Goal: Task Accomplishment & Management: Manage account settings

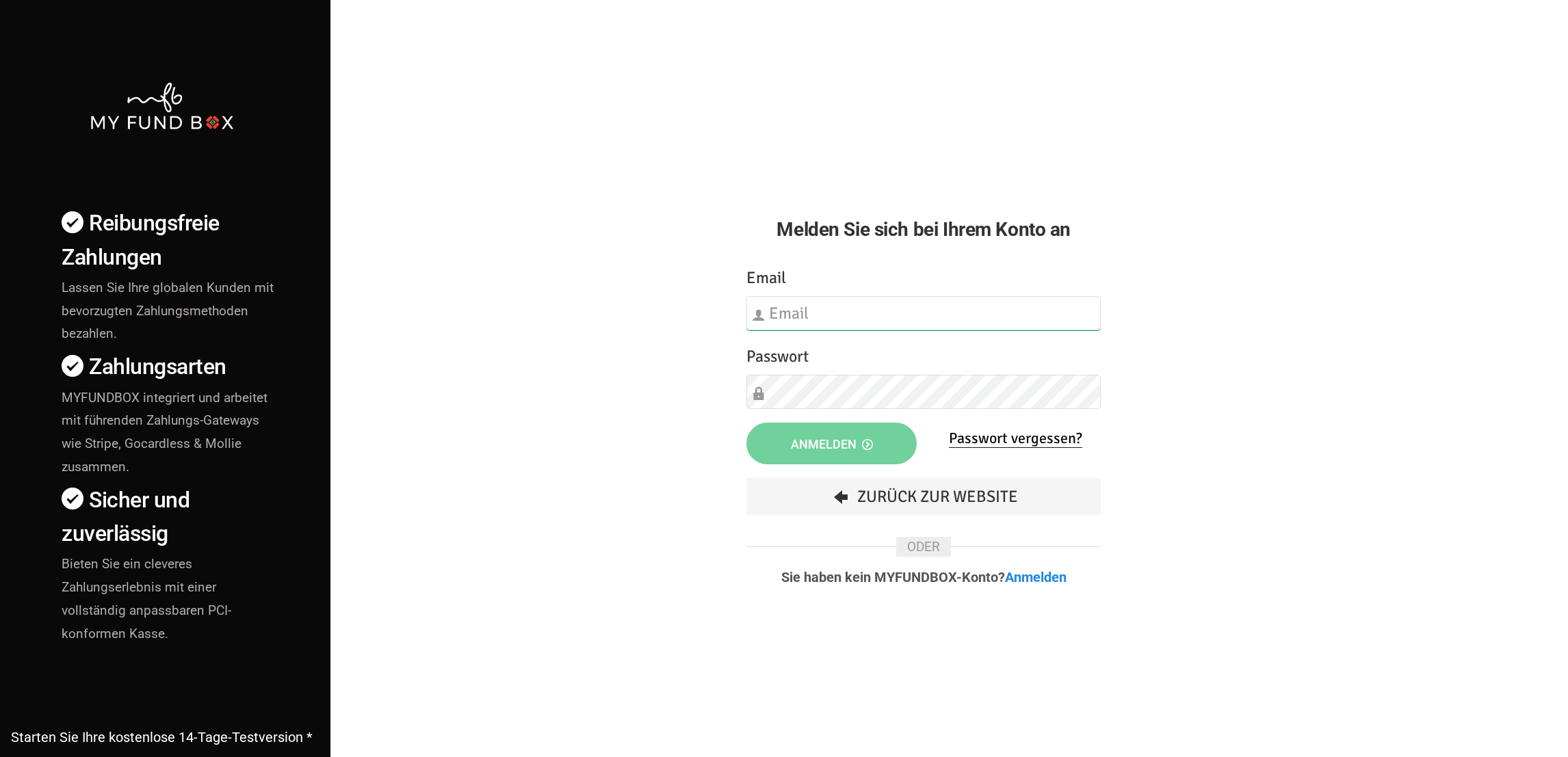
type input "info@bbz-dus.de"
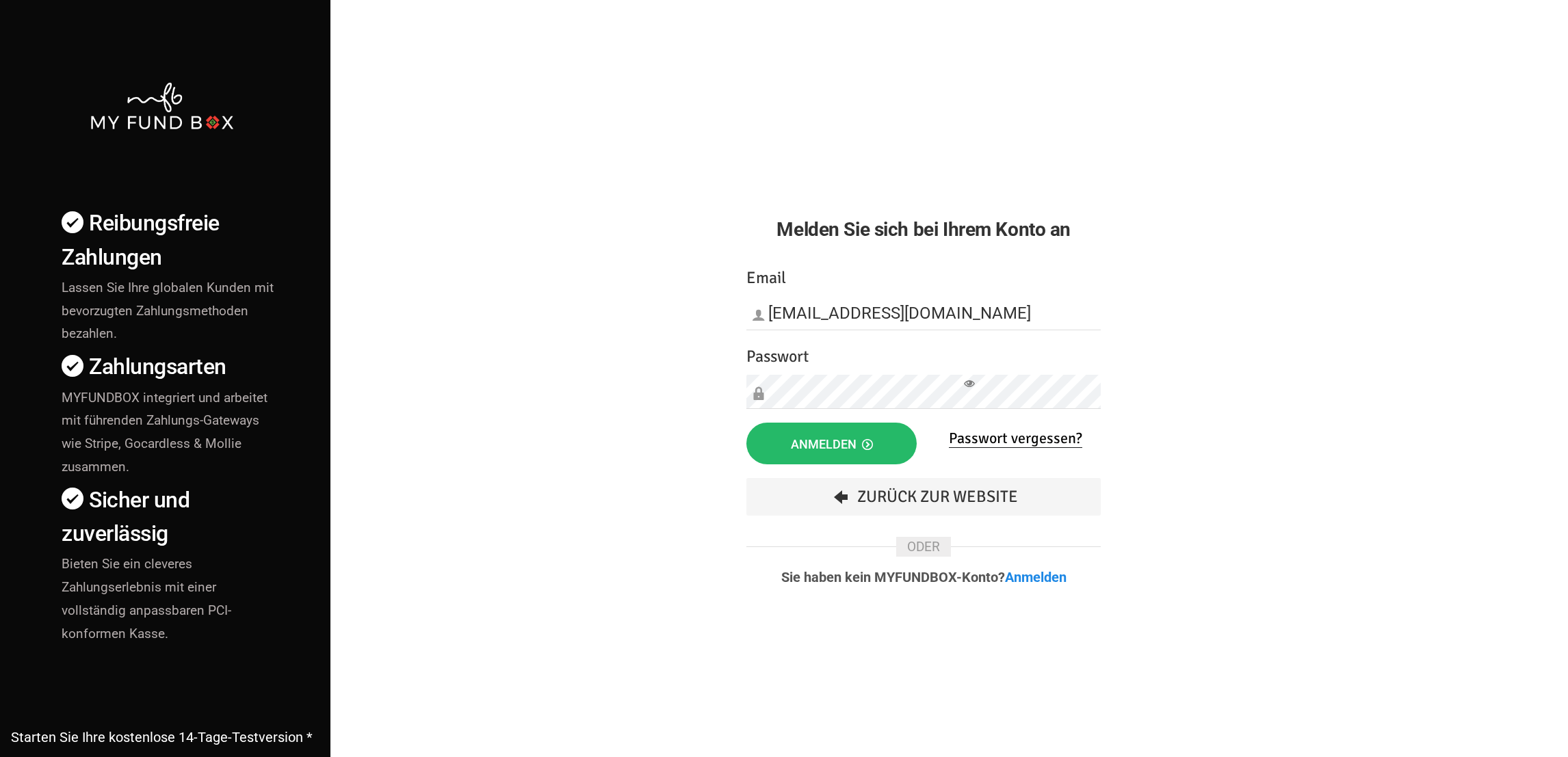
click at [1028, 134] on div "Melden Sie sich bei Ihrem Konto an Etwas ist falsch gelaufen. Schließen Sie bit…" at bounding box center [923, 309] width 395 height 618
click at [795, 446] on span "Anmelden" at bounding box center [832, 444] width 82 height 14
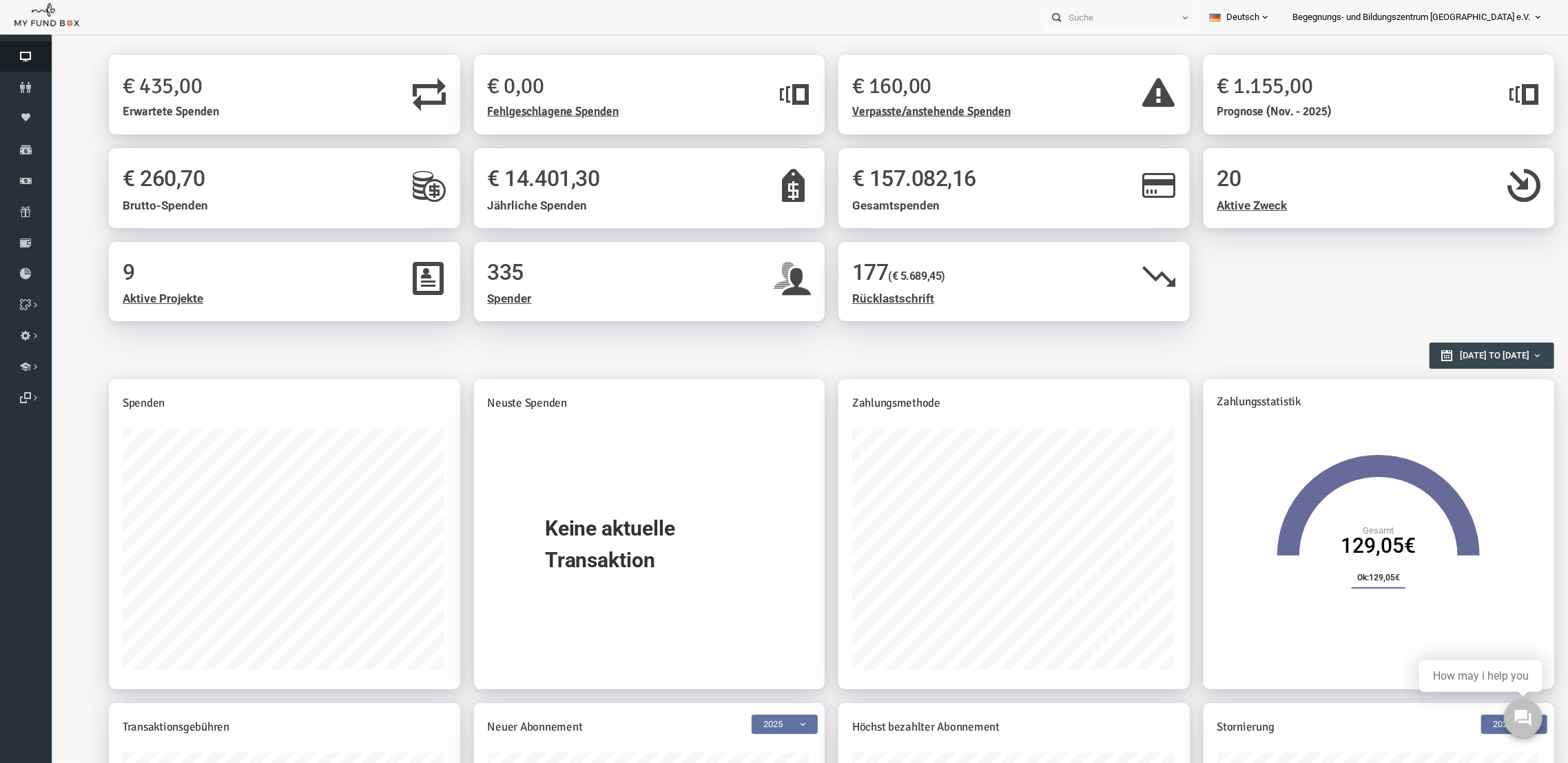
click at [22, 47] on link "Dashboard" at bounding box center [26, 57] width 52 height 31
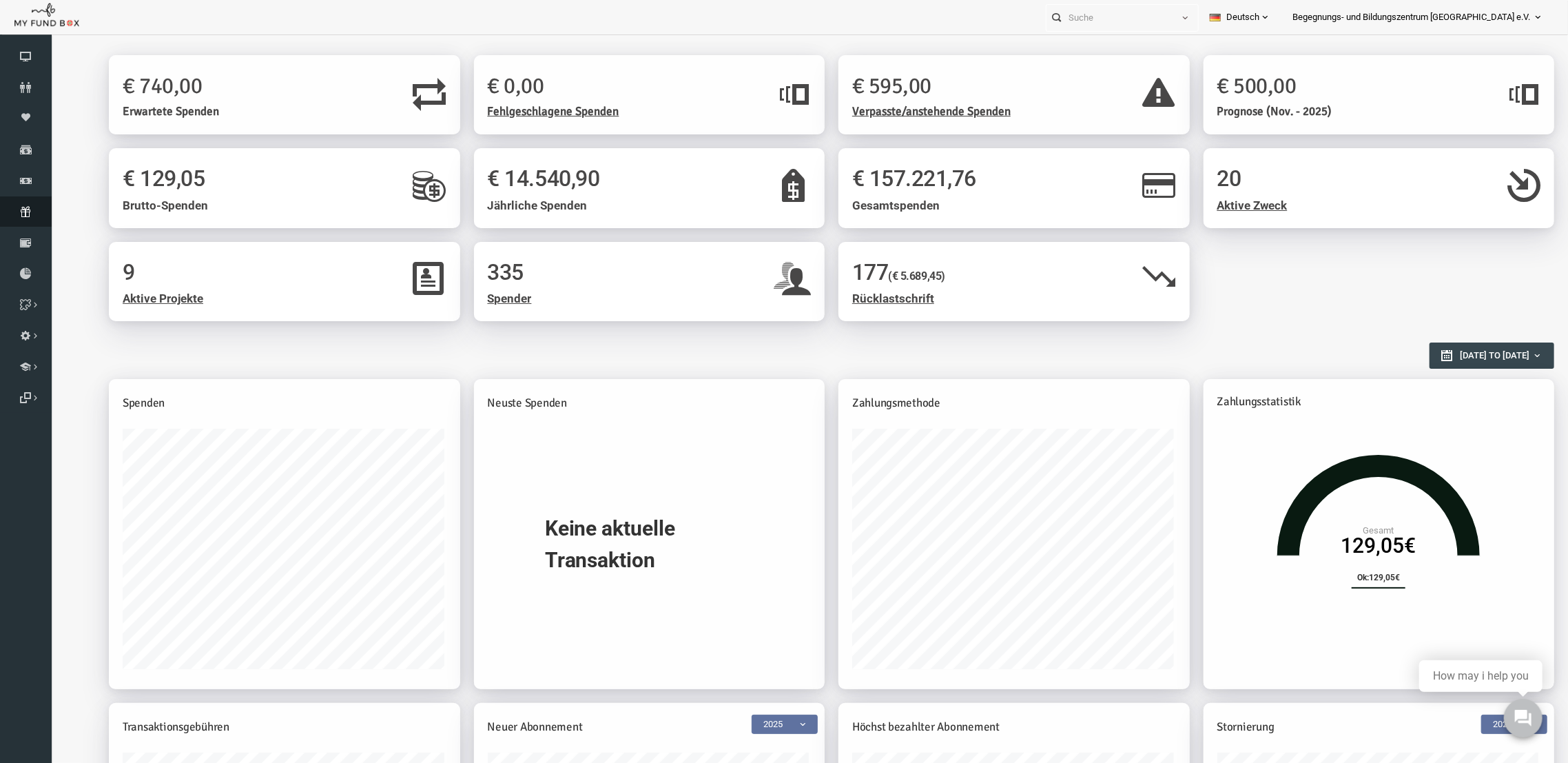
click at [22, 210] on icon at bounding box center [26, 212] width 52 height 11
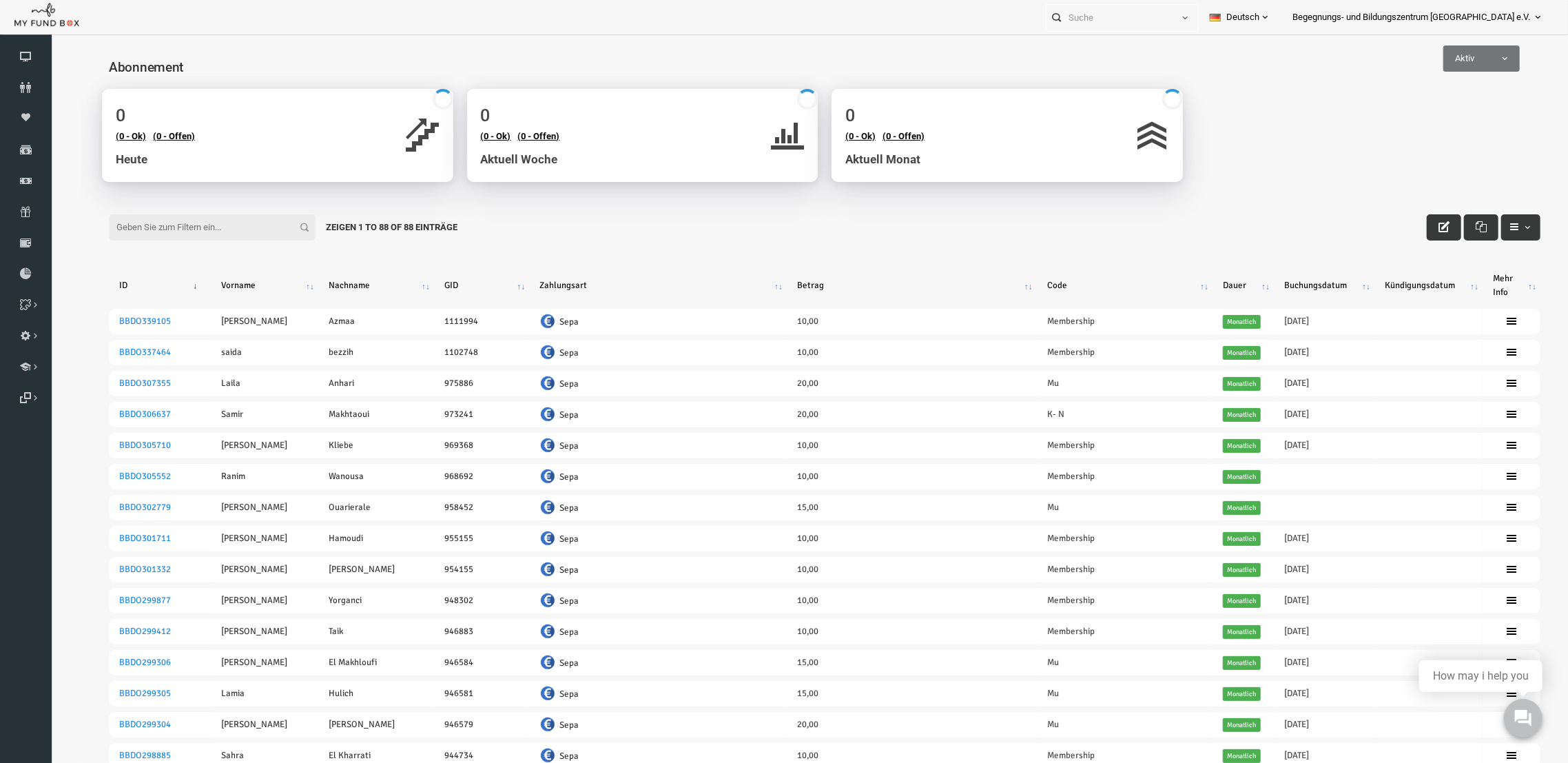
click at [1164, 287] on th "Code" at bounding box center [1094, 284] width 175 height 36
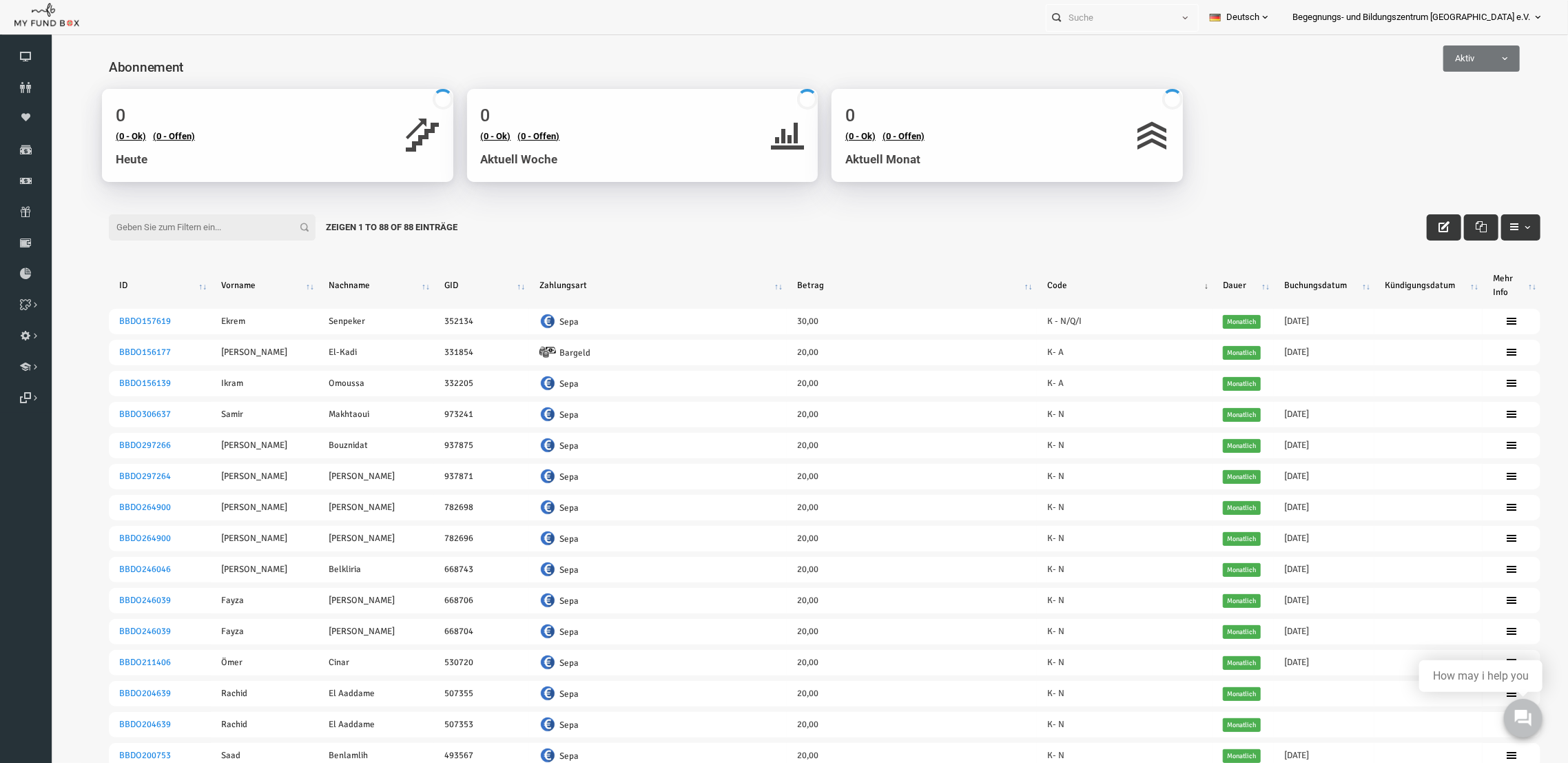
click at [1164, 287] on th "Code" at bounding box center [1094, 284] width 175 height 36
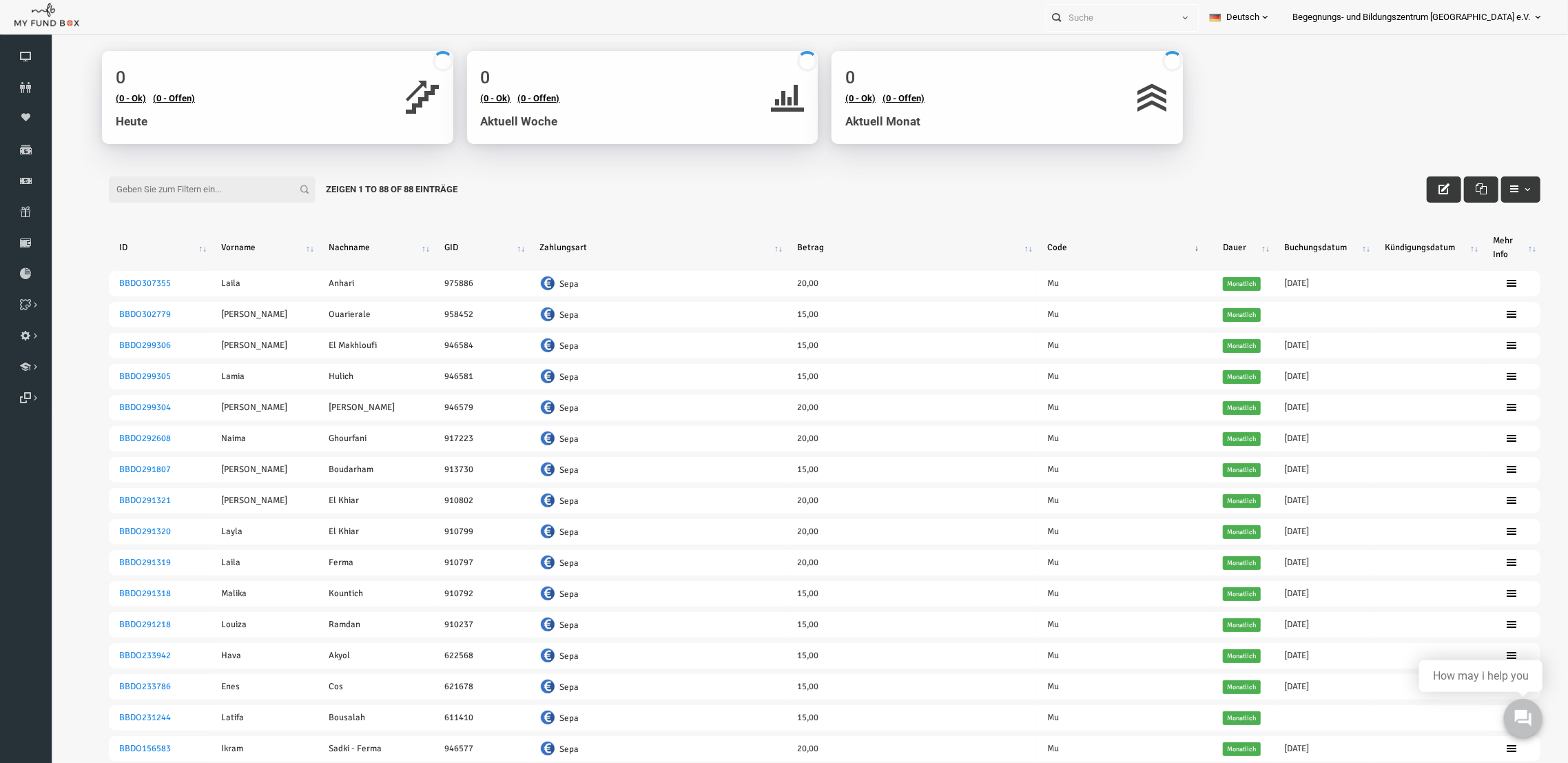
scroll to position [41, 0]
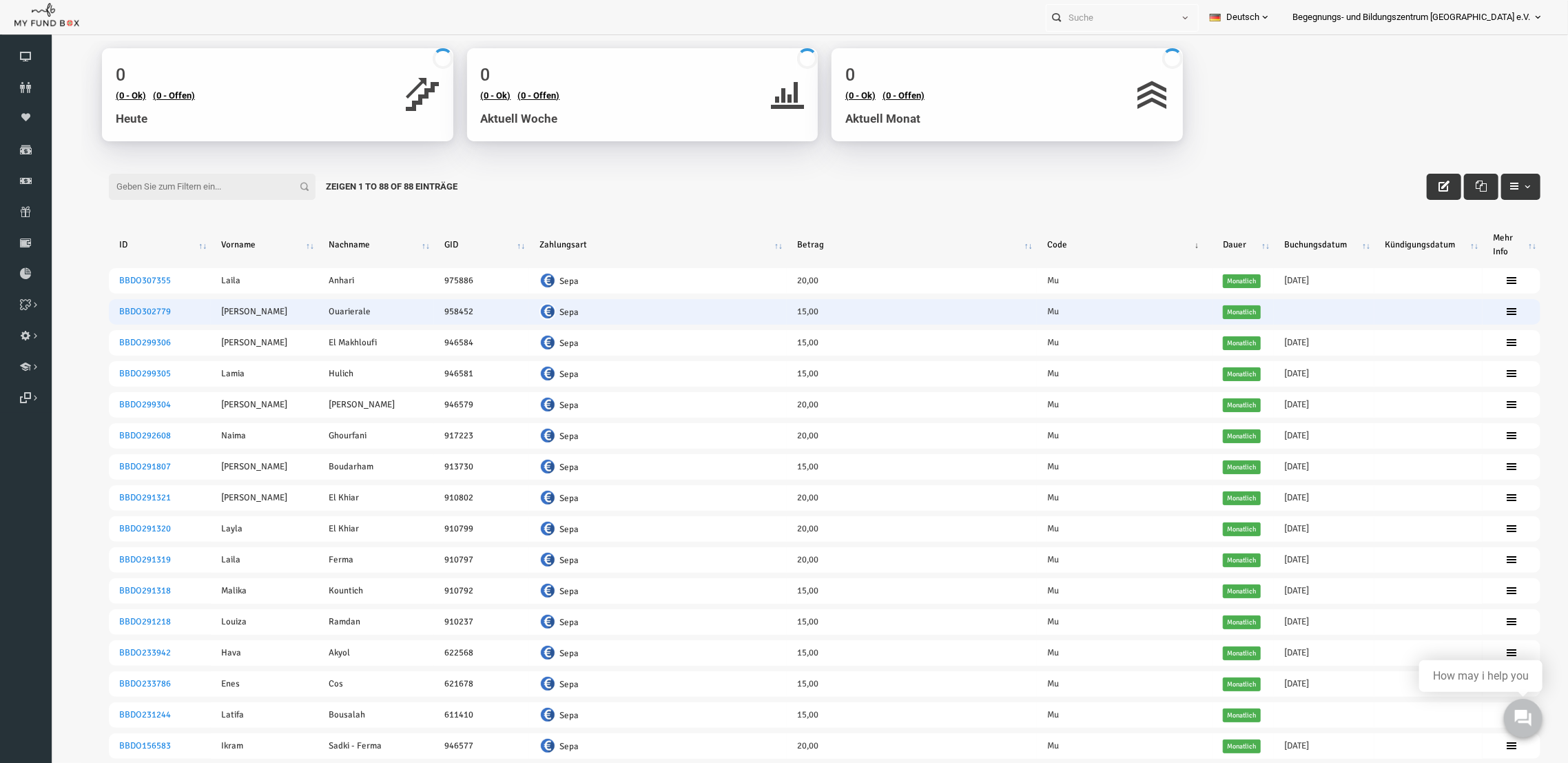
click at [1243, 314] on td at bounding box center [1293, 311] width 101 height 26
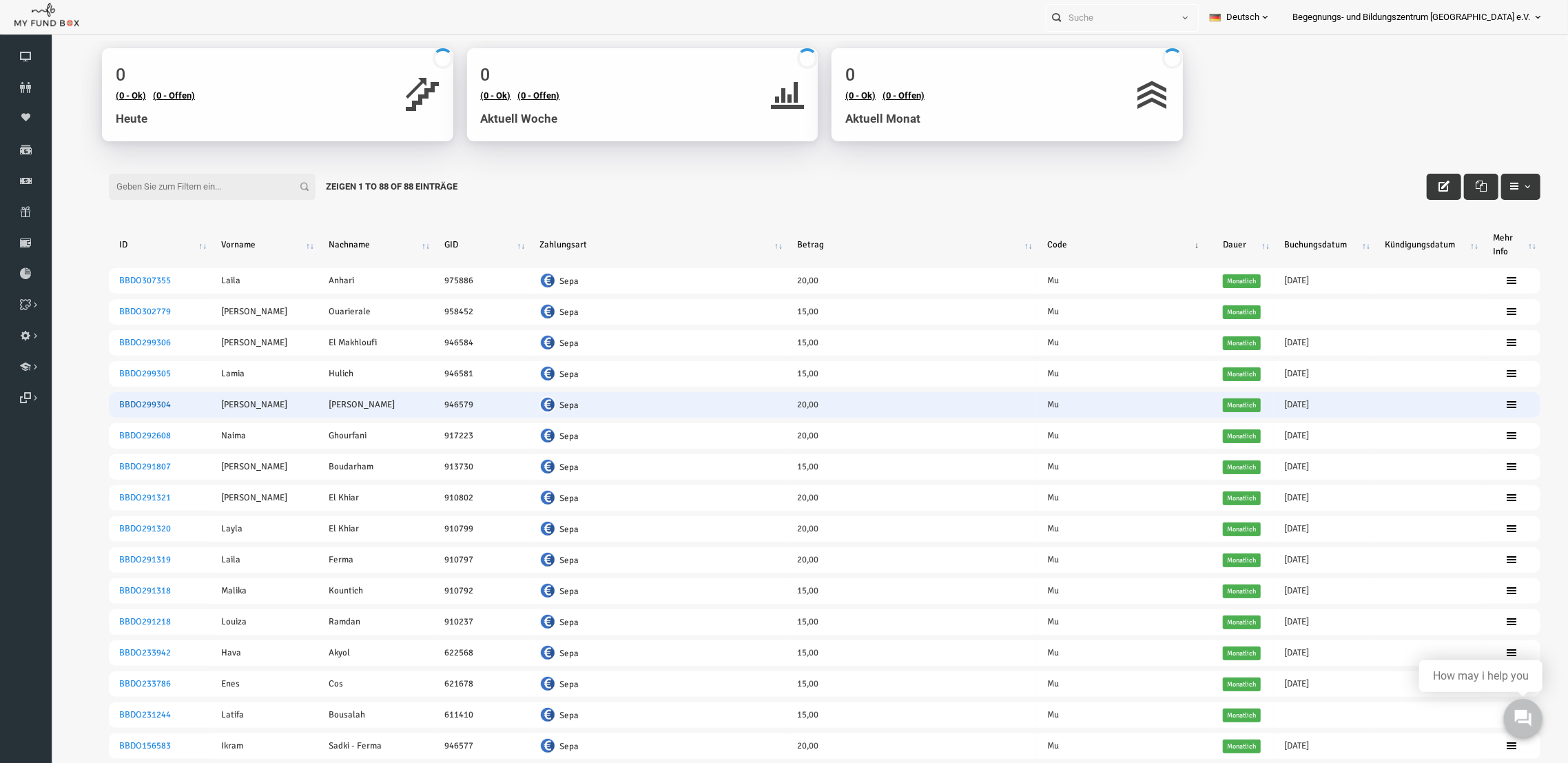
click at [123, 398] on link "BBDO299304" at bounding box center [114, 404] width 52 height 11
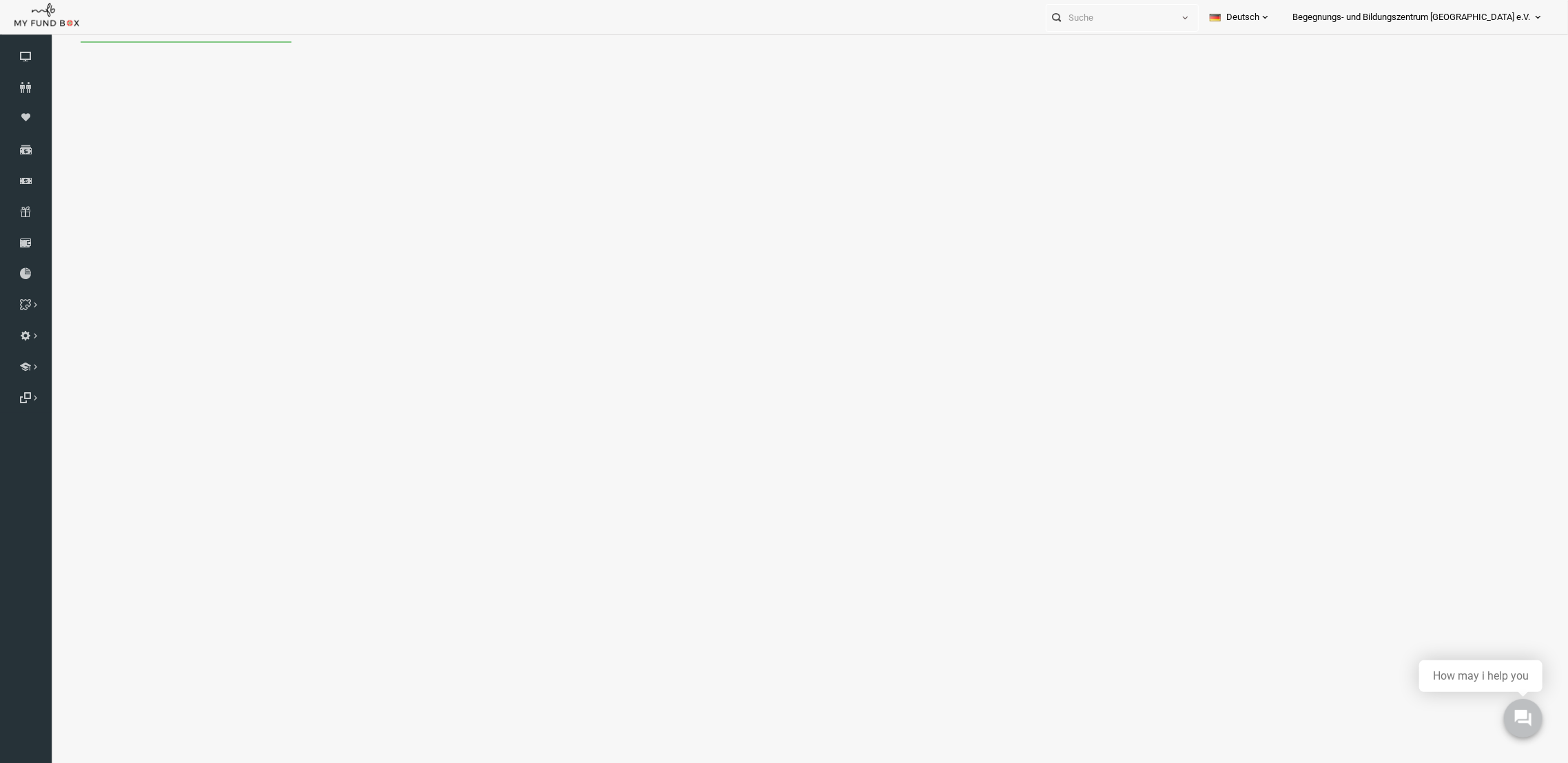
scroll to position [0, 0]
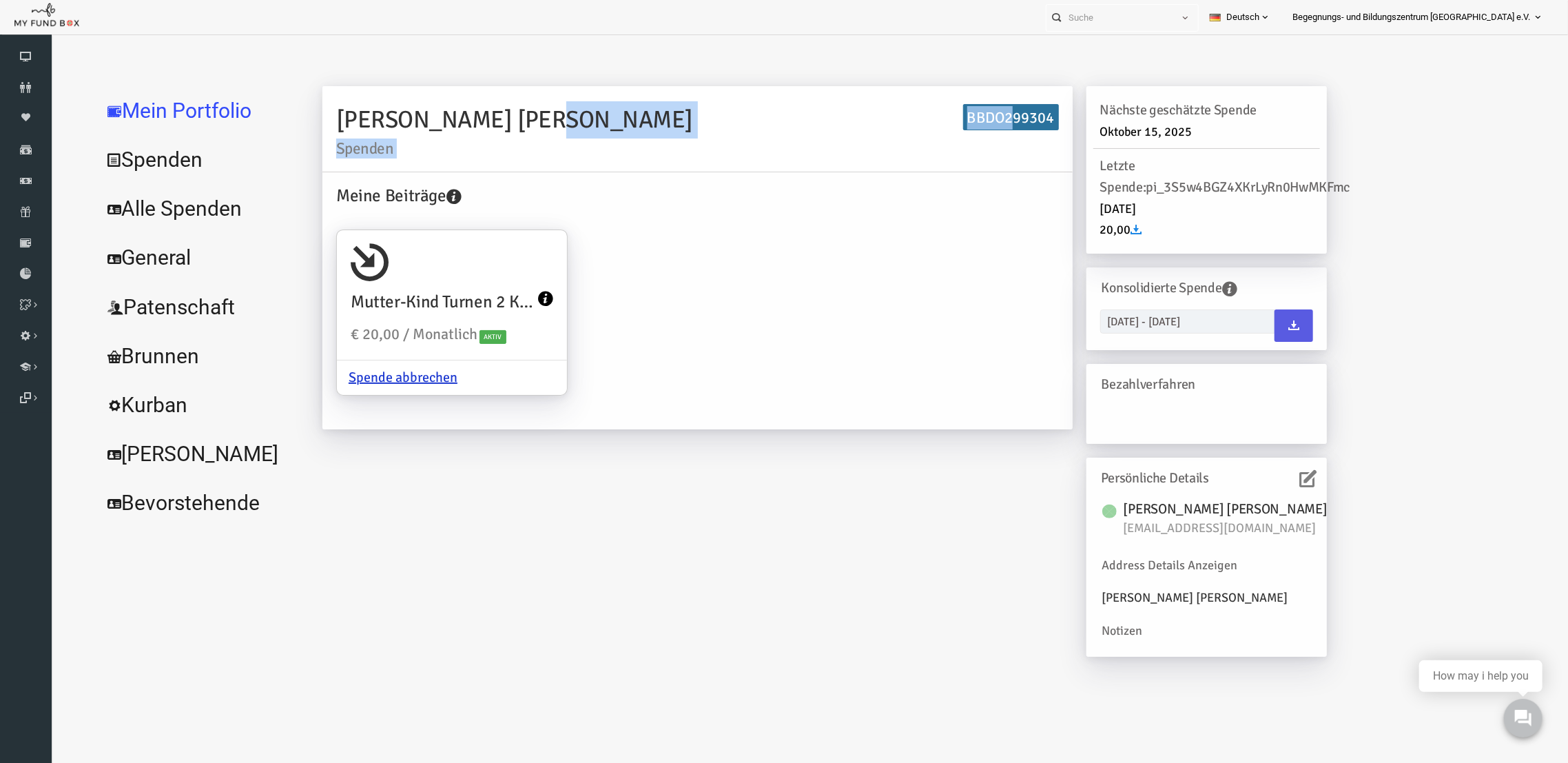
drag, startPoint x: 983, startPoint y: 119, endPoint x: 383, endPoint y: 98, distance: 600.4
click at [383, 98] on div "[PERSON_NAME] [PERSON_NAME] Spenden BBDO299304" at bounding box center [666, 128] width 750 height 86
click at [338, 120] on h2 "[PERSON_NAME] [PERSON_NAME] Spenden" at bounding box center [666, 128] width 723 height 55
click at [1076, 515] on img at bounding box center [1078, 511] width 15 height 14
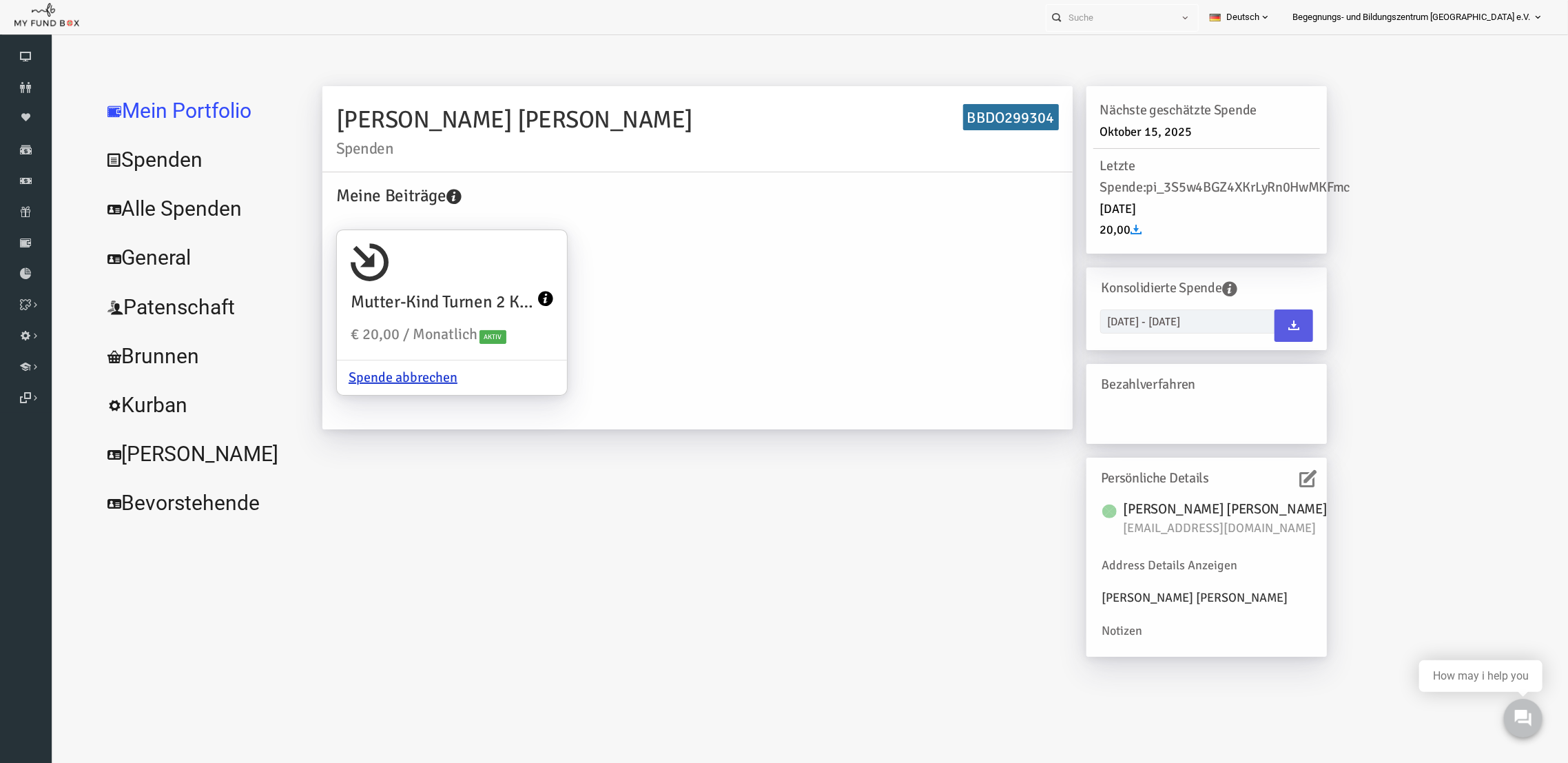
click at [1271, 476] on icon at bounding box center [1277, 478] width 17 height 17
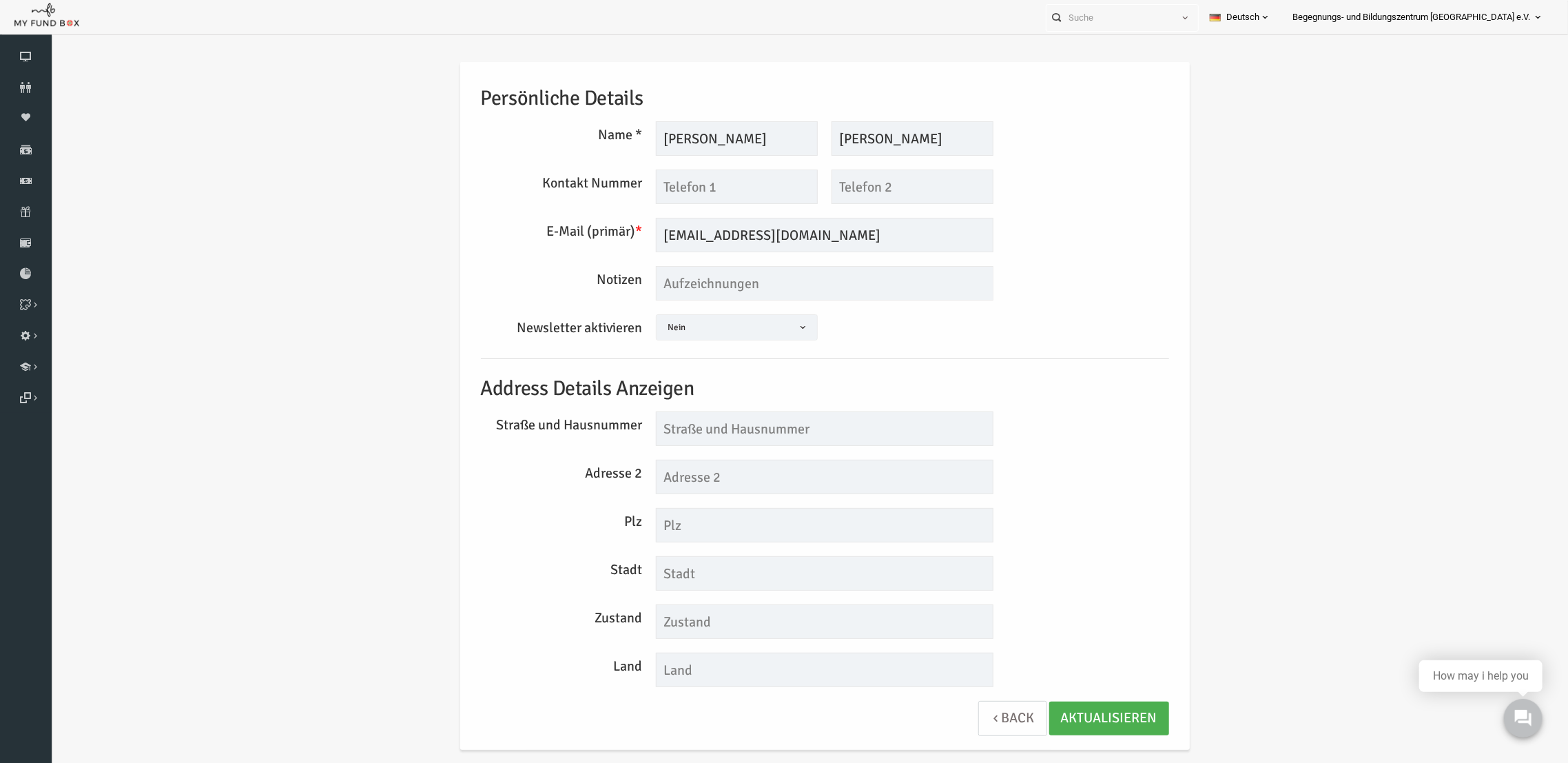
click at [990, 718] on link "Back" at bounding box center [981, 717] width 69 height 35
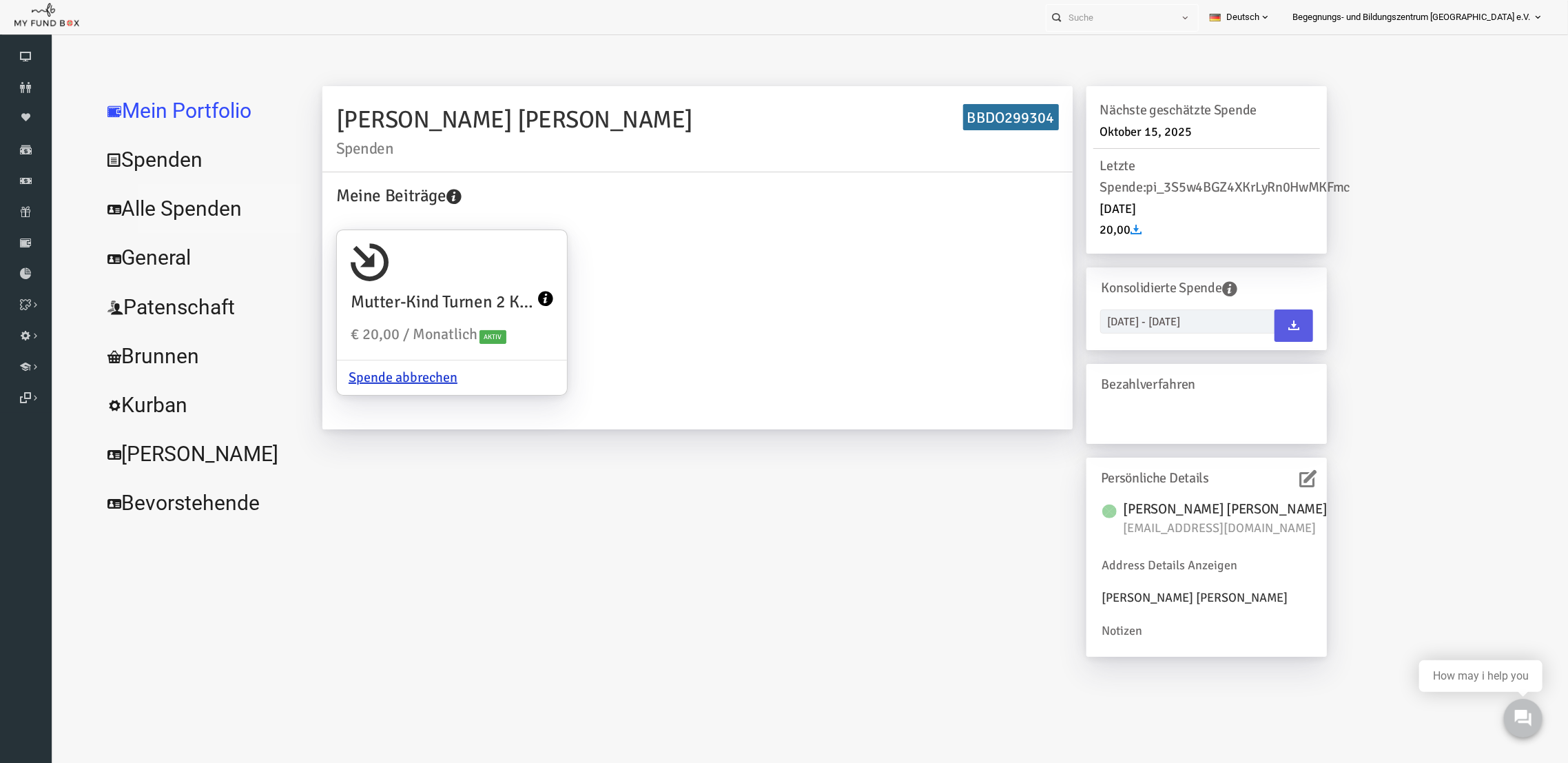
click at [141, 215] on link "Alle Spenden" at bounding box center [167, 208] width 207 height 50
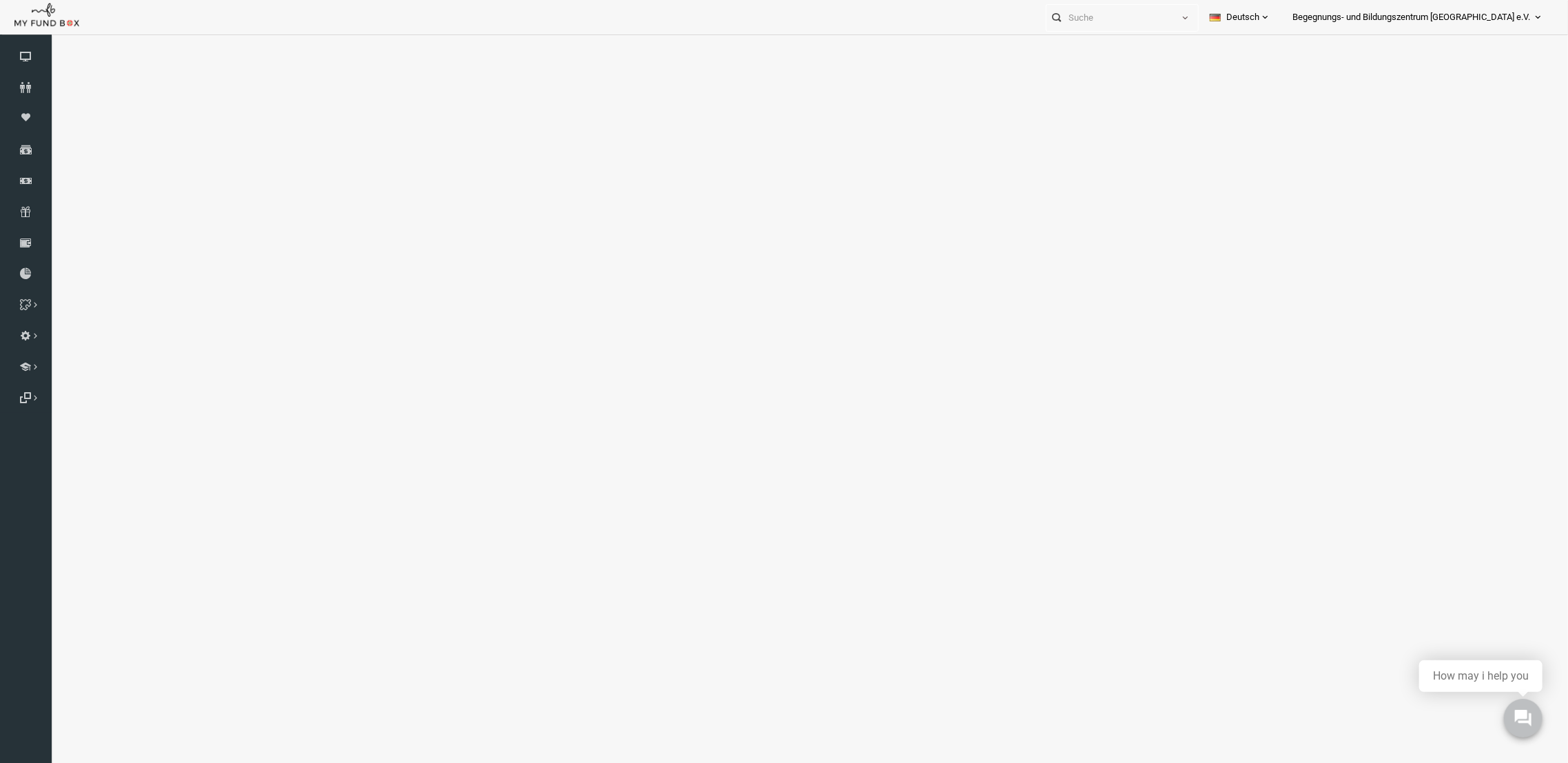
select select "100"
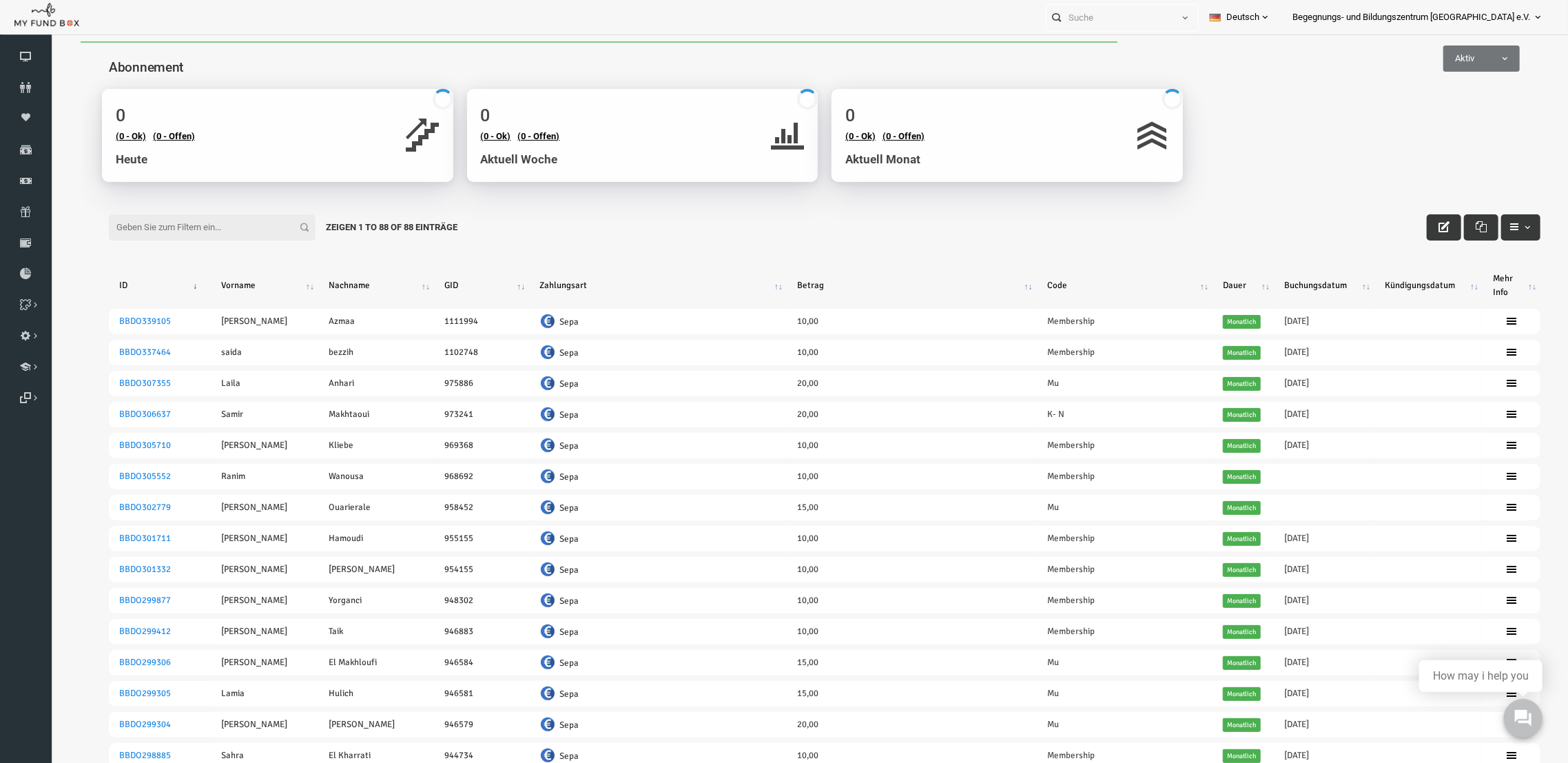
scroll to position [41, 0]
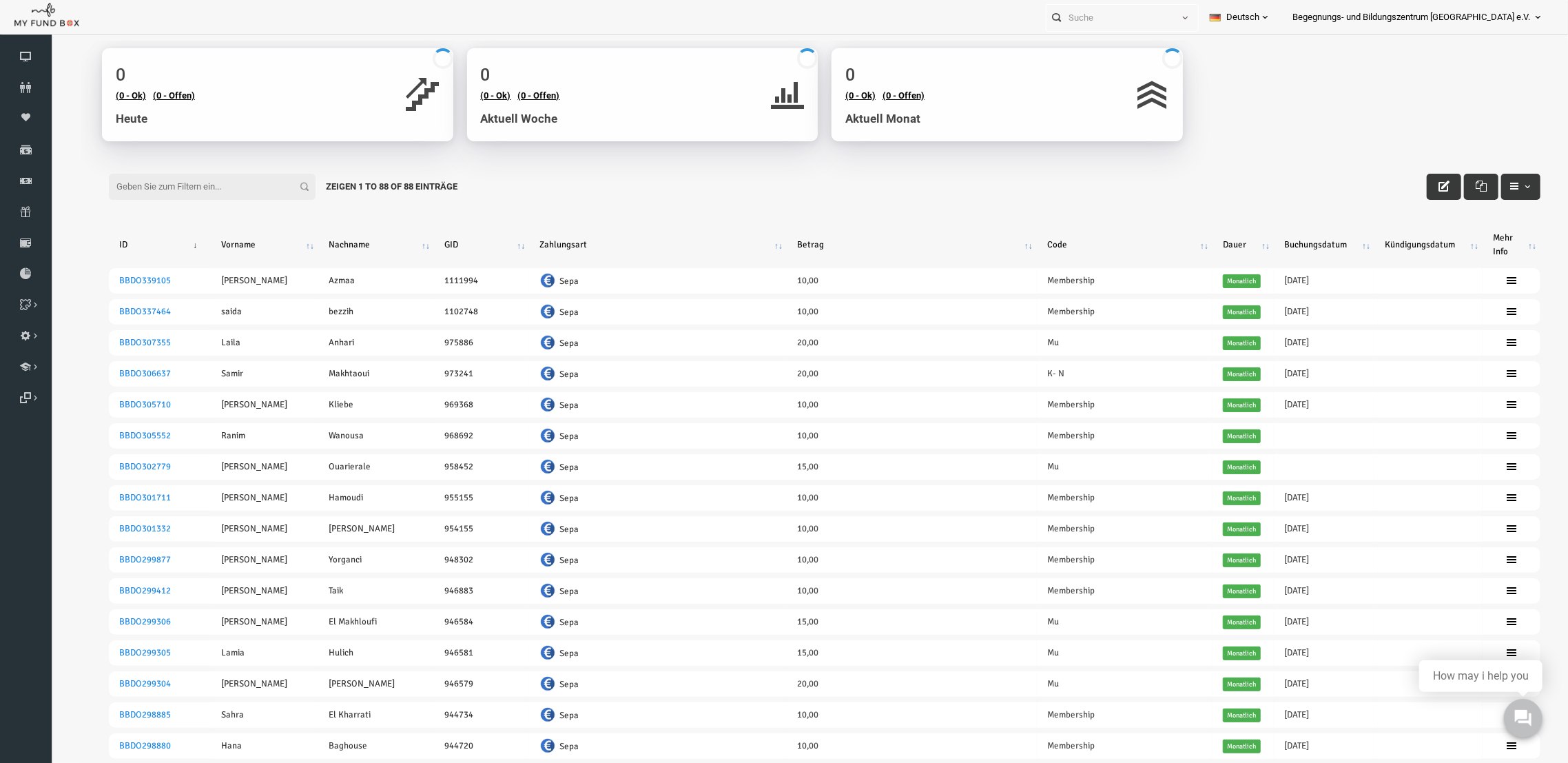
click at [1171, 248] on th "Code" at bounding box center [1094, 244] width 175 height 36
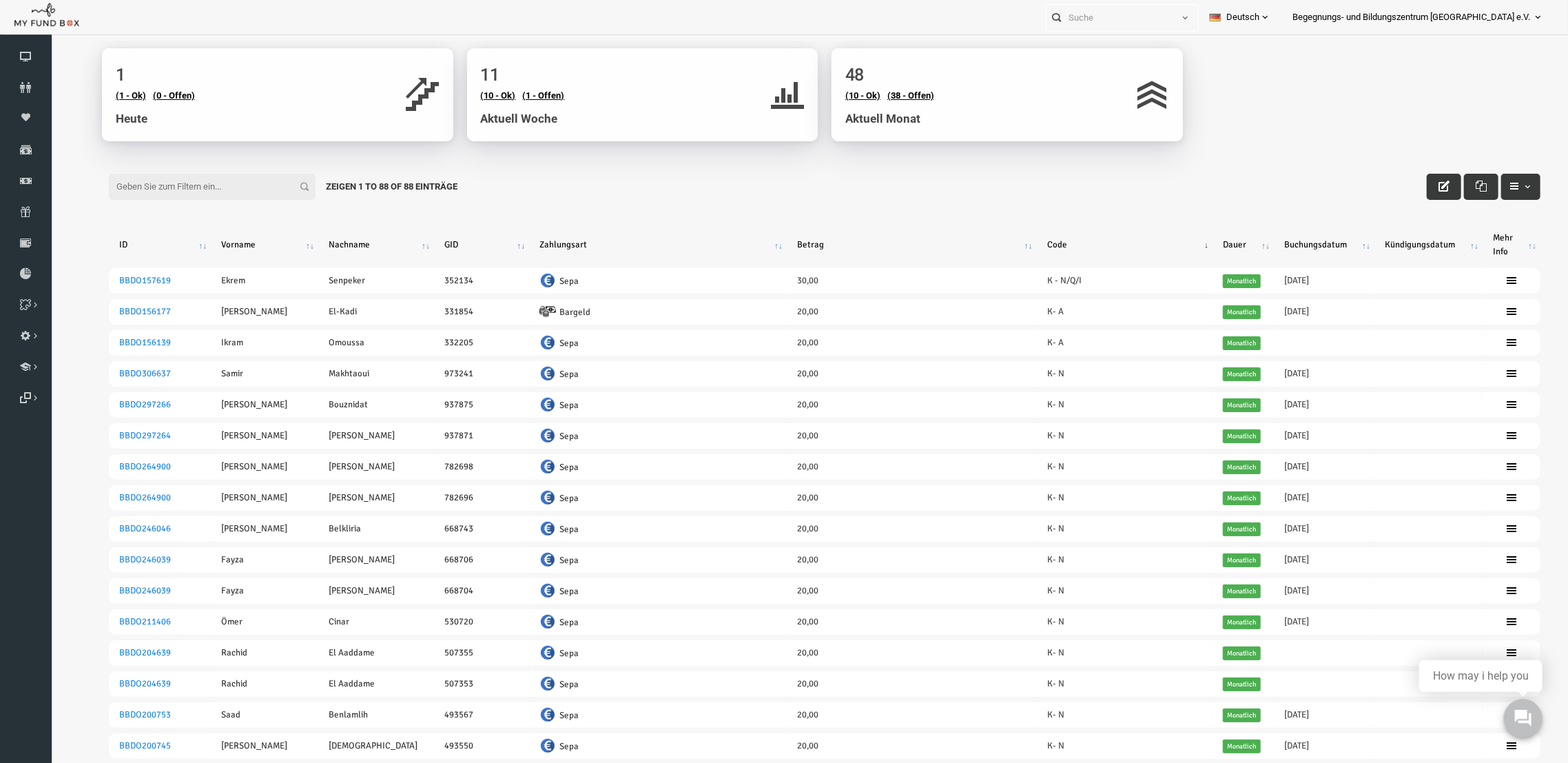
click at [1171, 248] on th "Code" at bounding box center [1094, 244] width 175 height 36
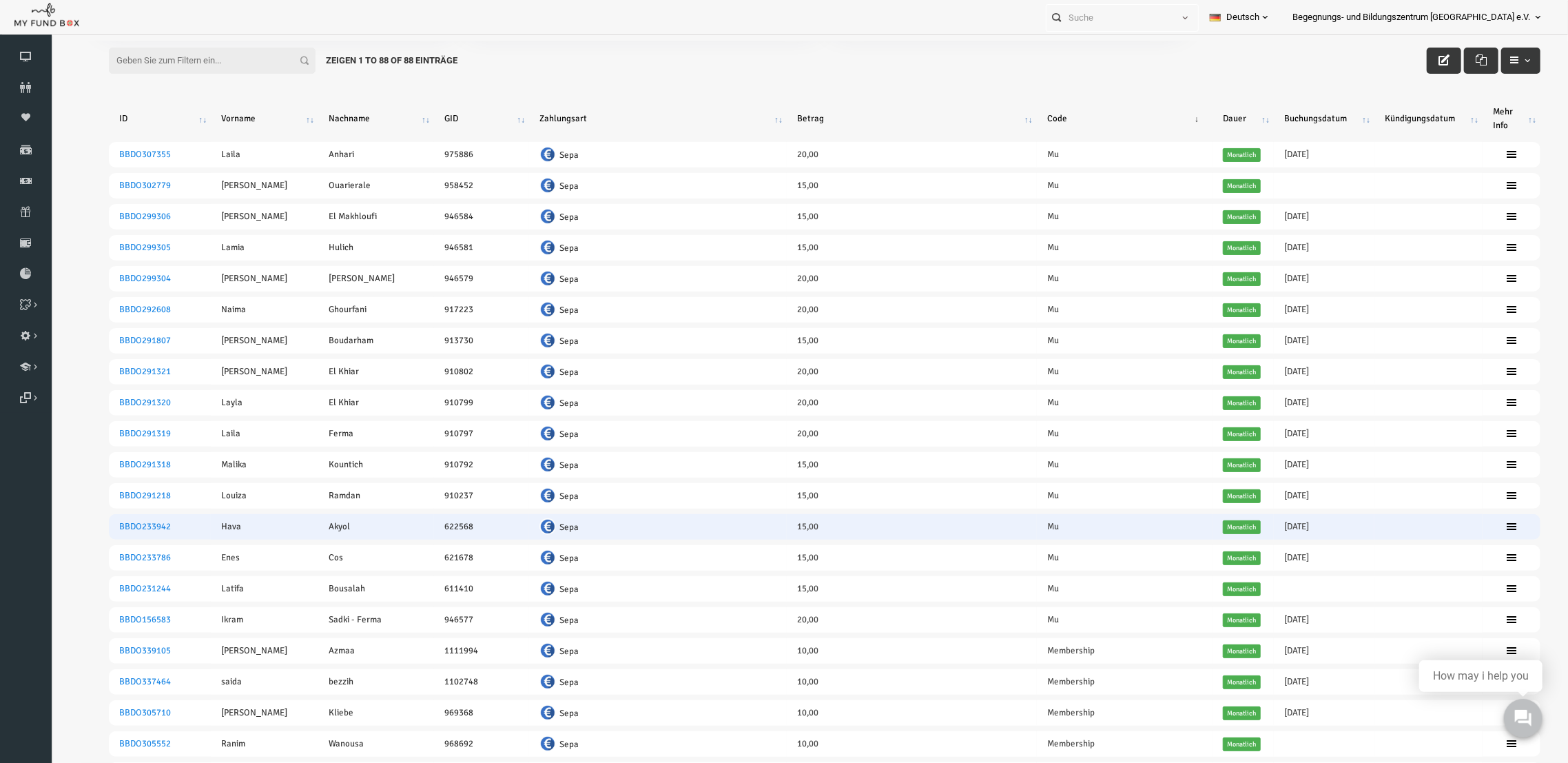
scroll to position [164, 0]
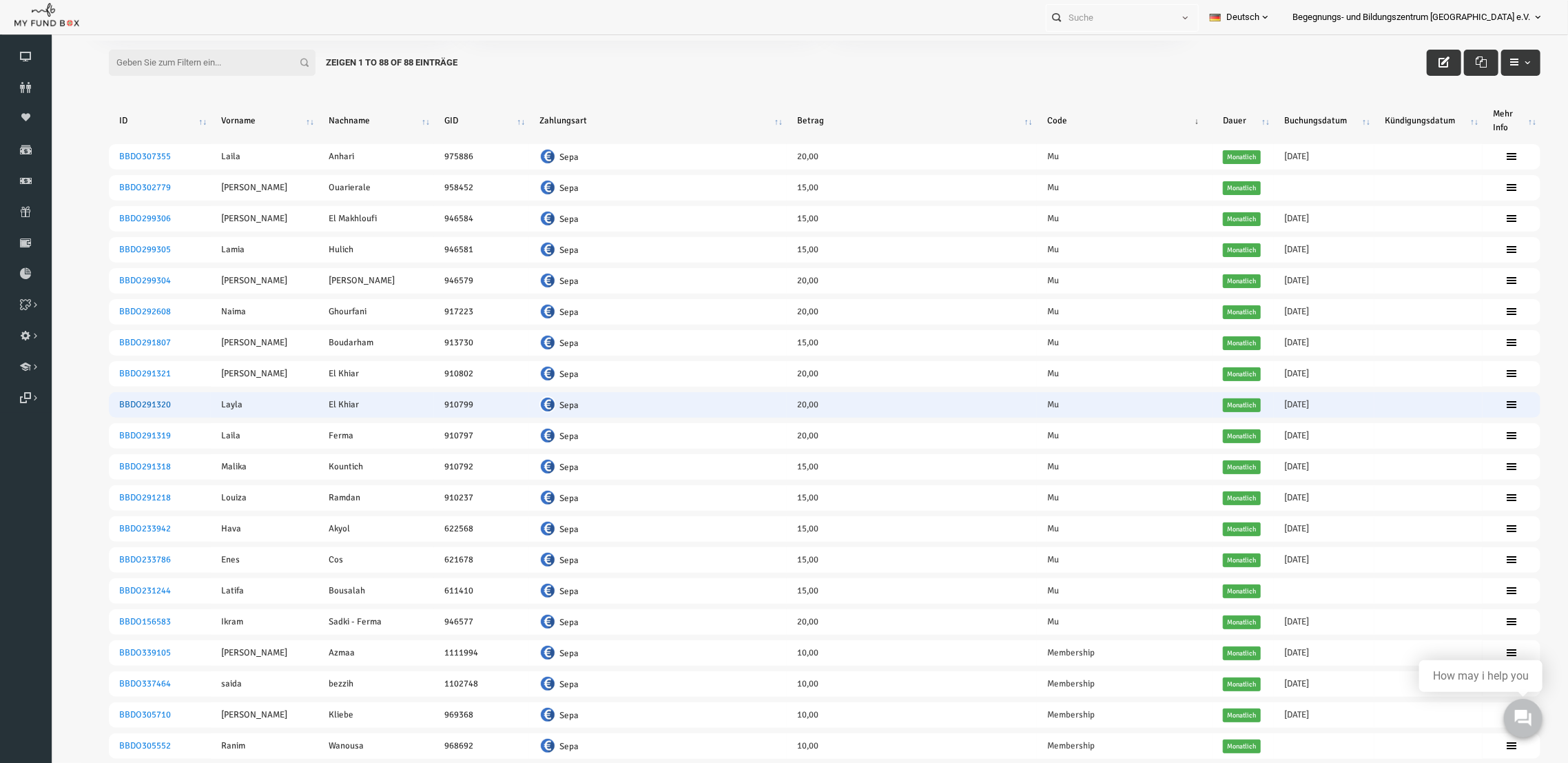
click at [106, 404] on link "BBDO291320" at bounding box center [114, 404] width 52 height 11
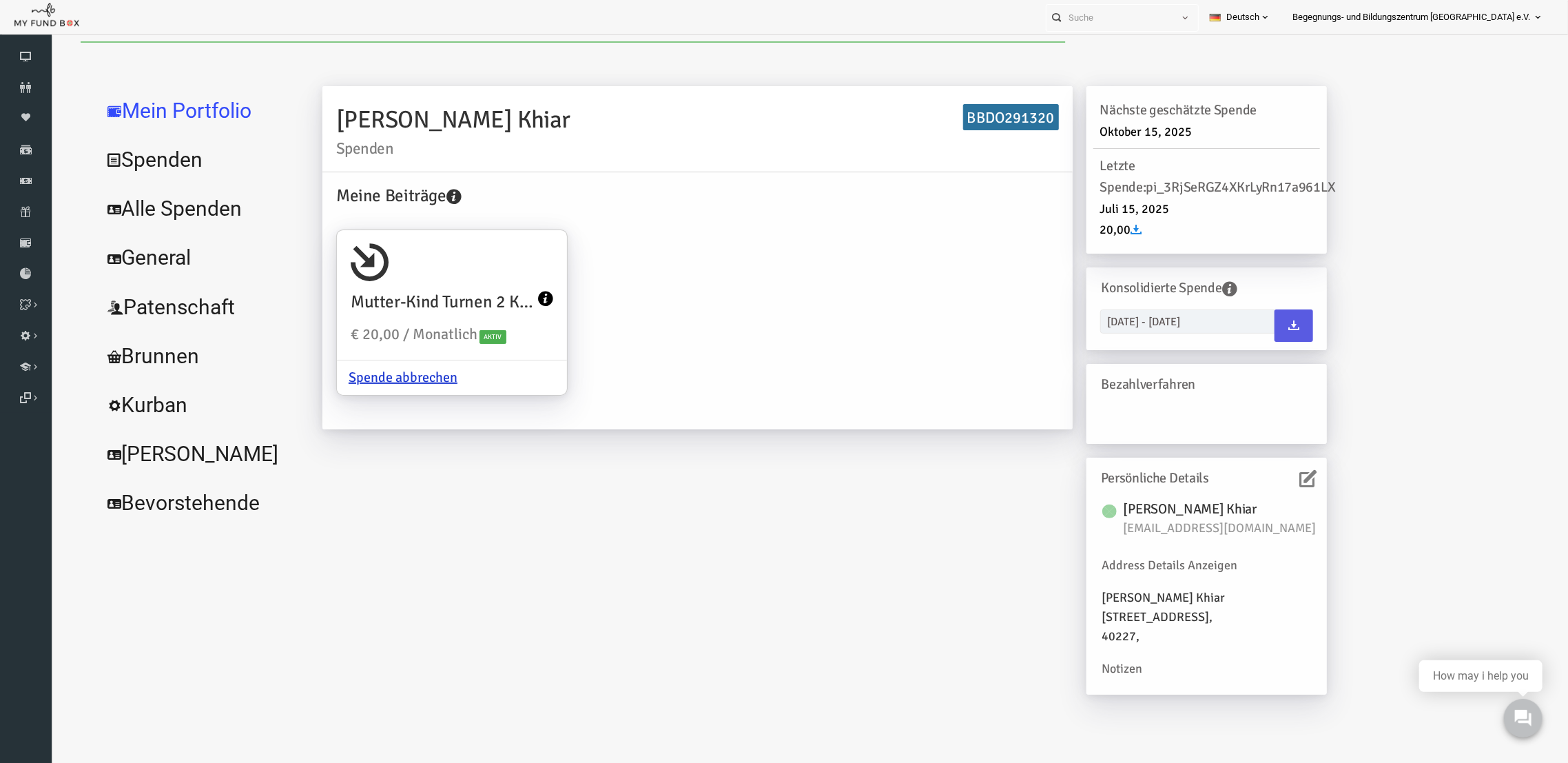
scroll to position [0, 0]
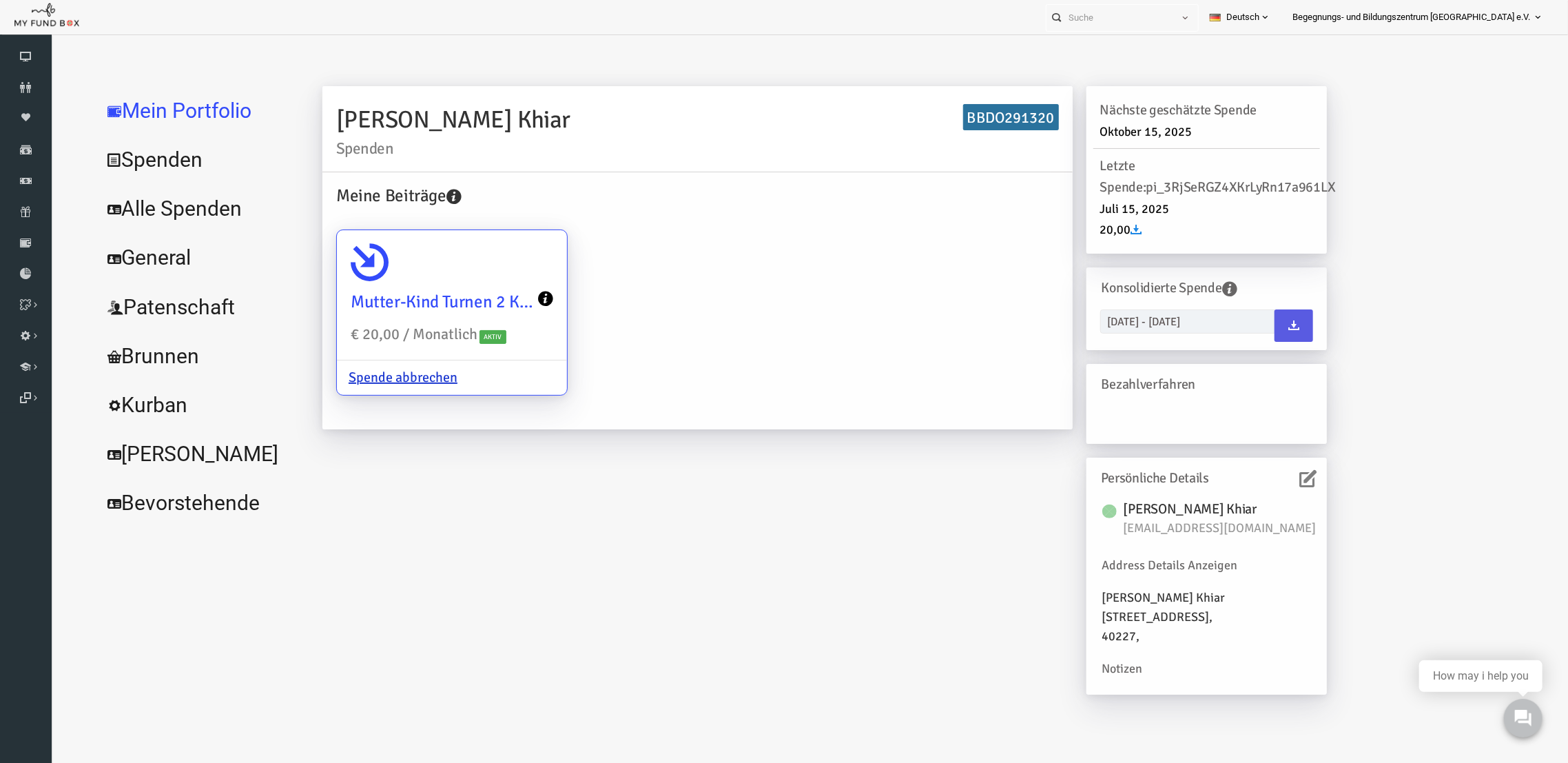
click at [423, 280] on div "Mutter-Kind Turnen 2 Kinder € 20,00 / Monatlich Aktiv" at bounding box center [421, 294] width 230 height 129
click at [505, 264] on input "Mutter-Kind Turnen 2 Kinder € 20,00 / Monatlich Aktiv Spende abbrechen" at bounding box center [519, 250] width 28 height 28
radio input "true"
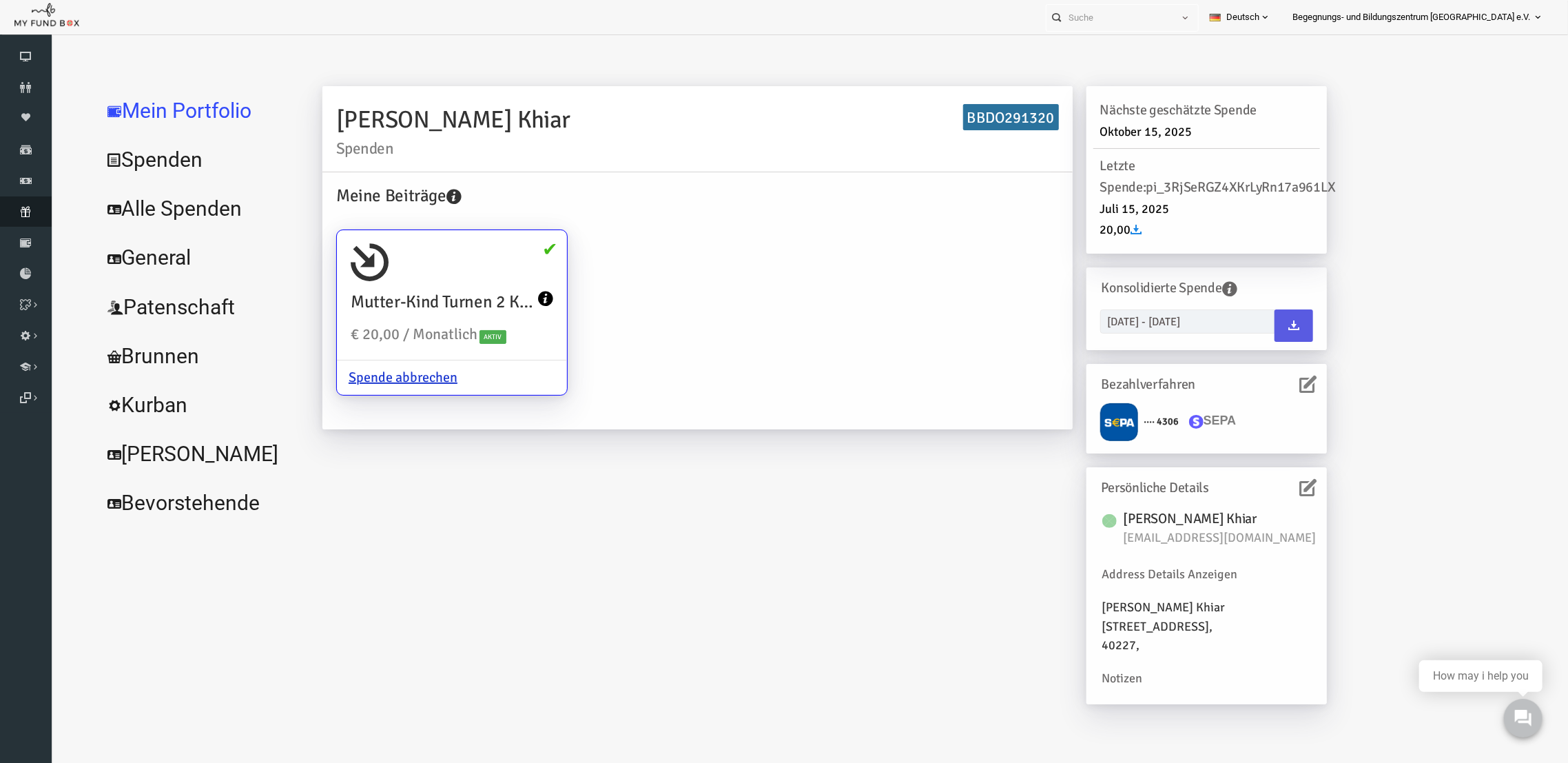
click at [21, 207] on icon at bounding box center [26, 212] width 52 height 11
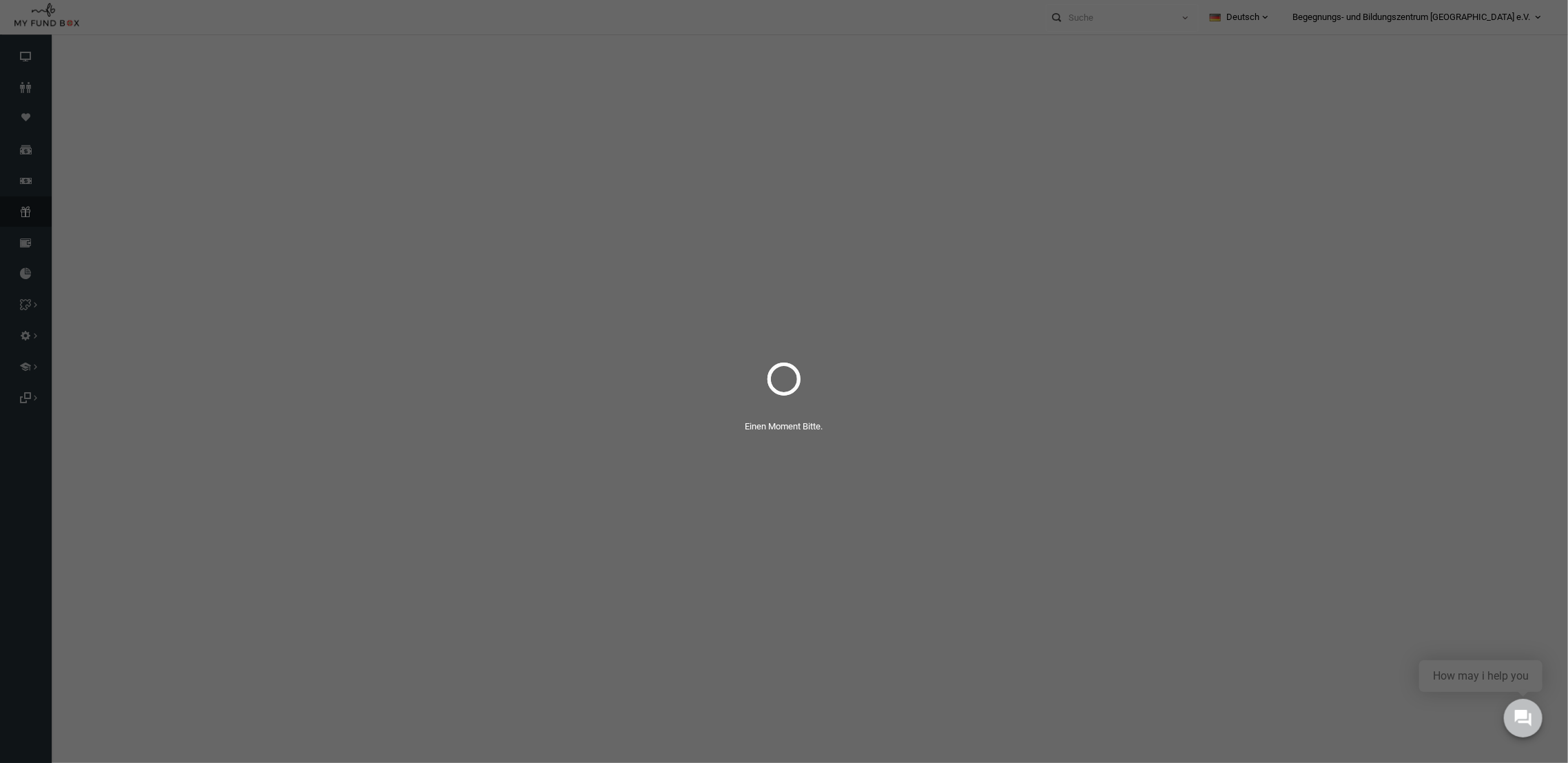
select select "100"
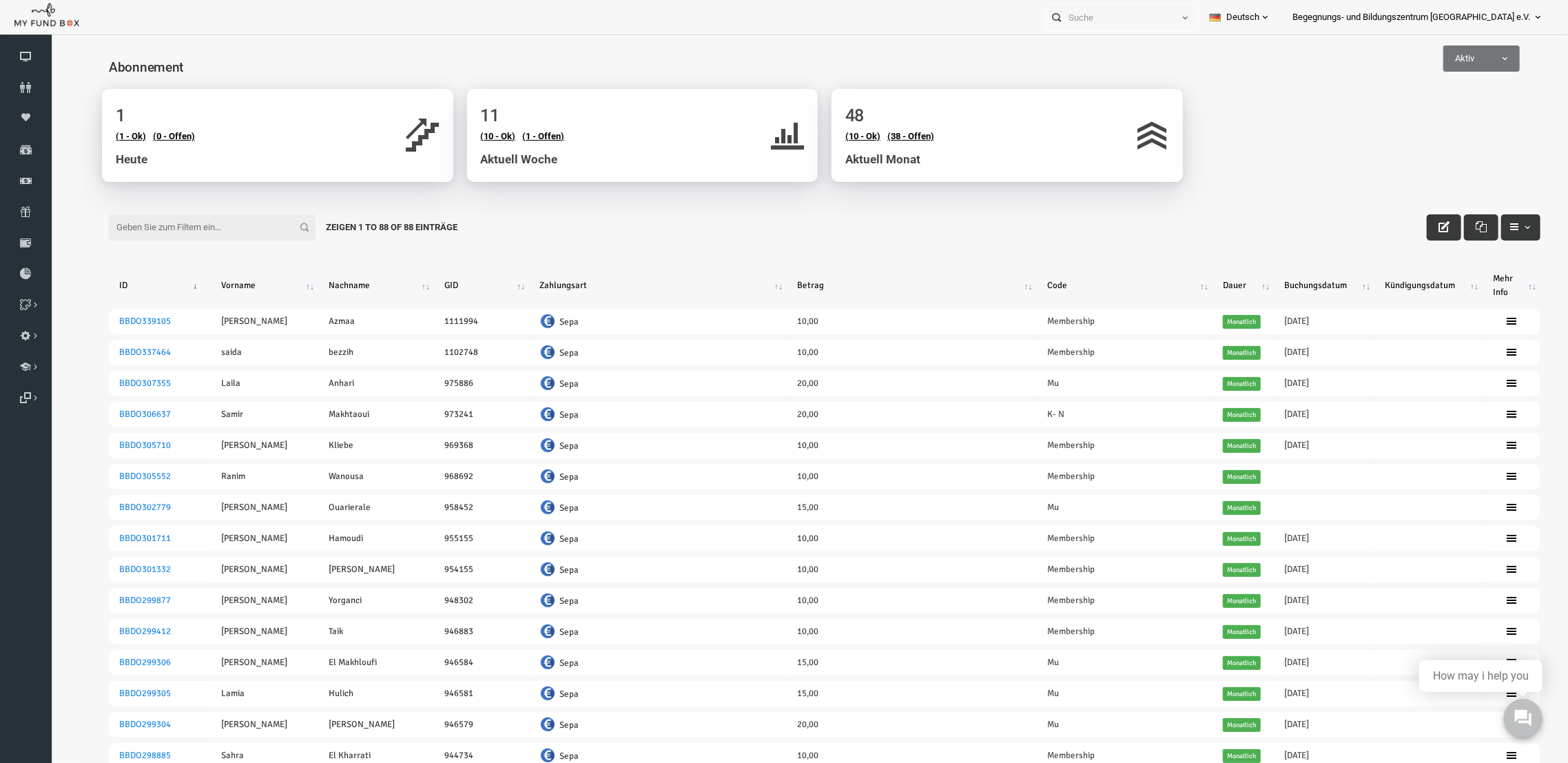
click at [1160, 273] on th "Code" at bounding box center [1094, 284] width 175 height 36
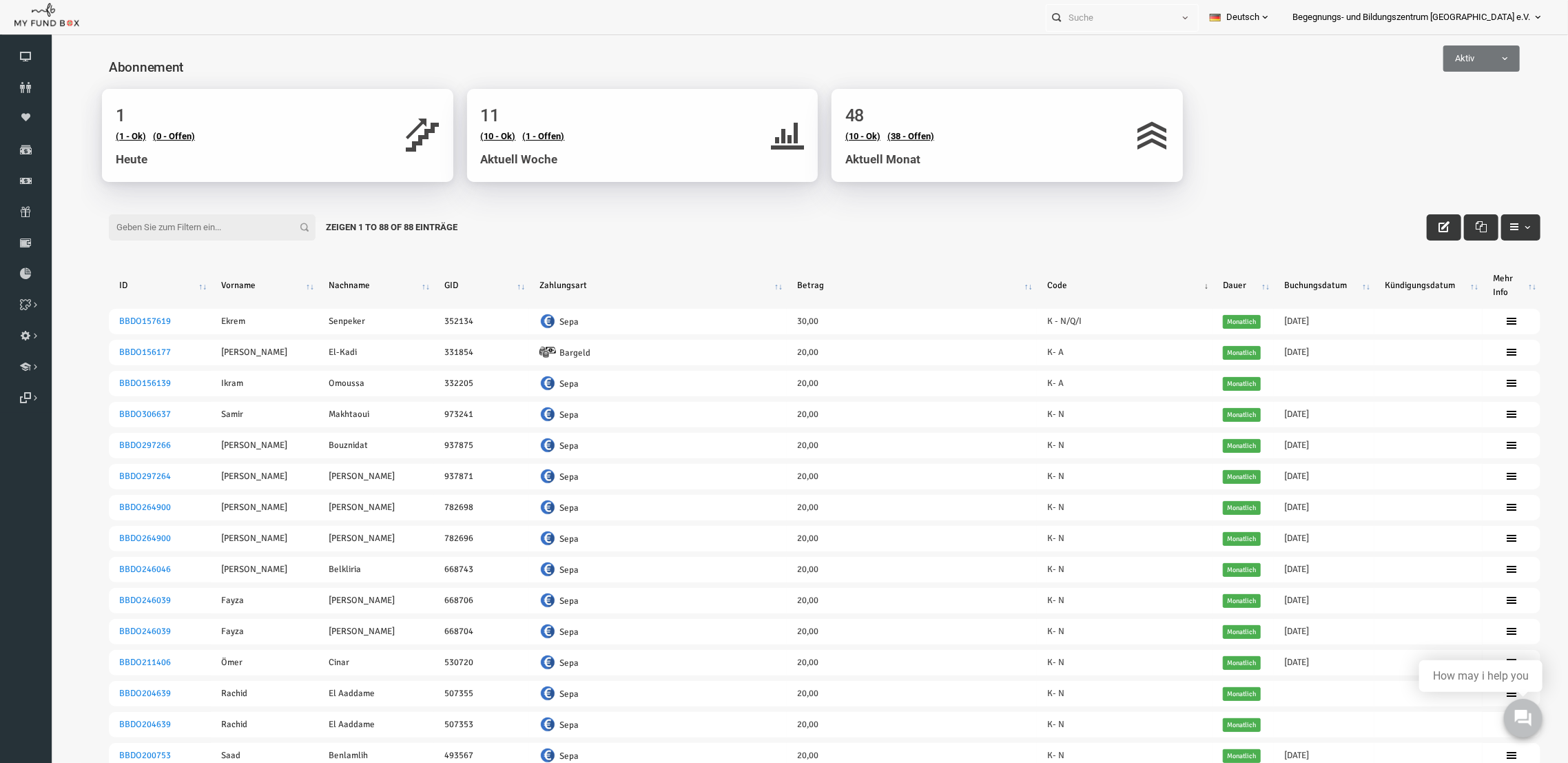
click at [1160, 273] on th "Code" at bounding box center [1094, 284] width 175 height 36
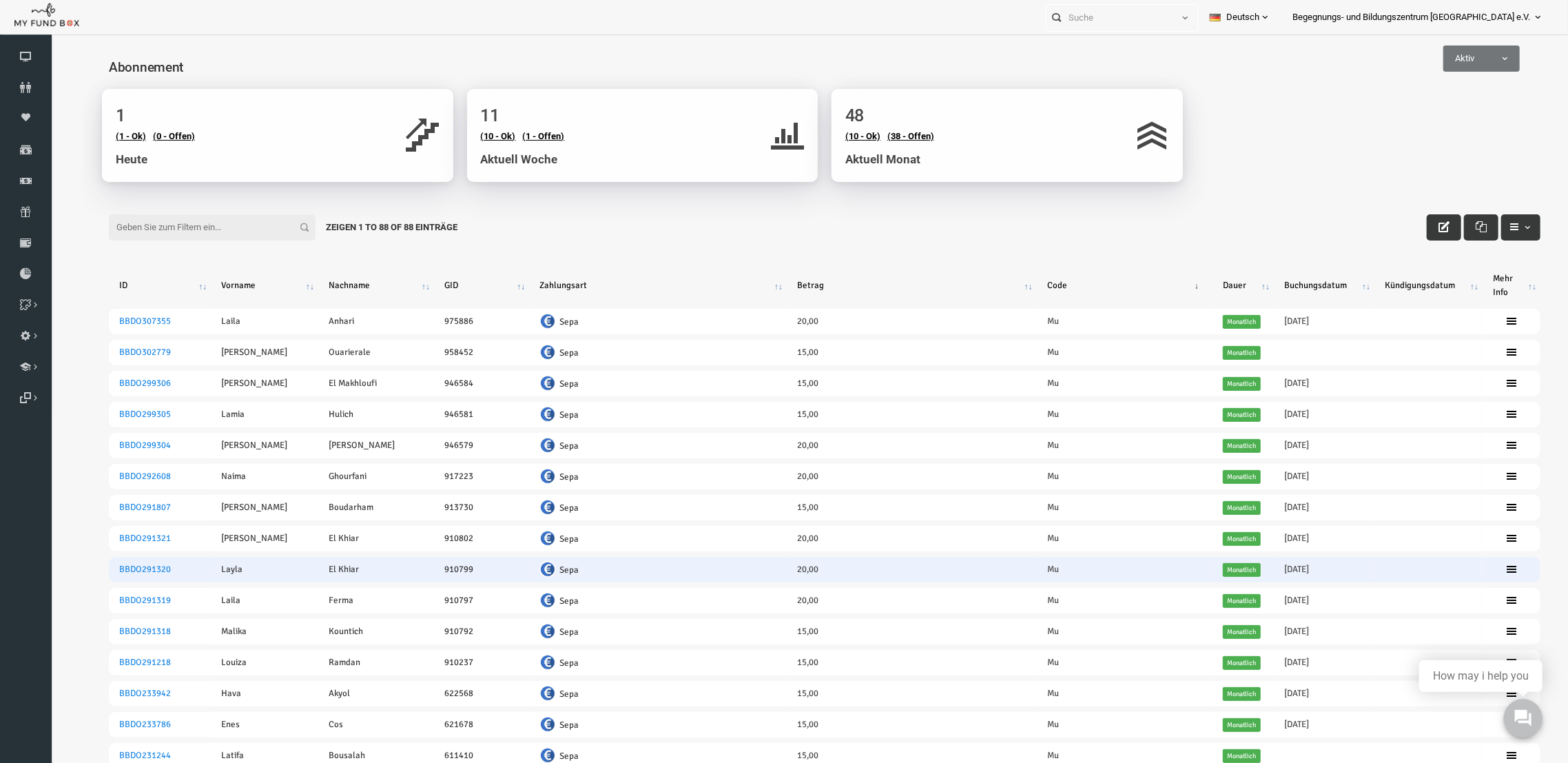
click at [1475, 566] on icon at bounding box center [1481, 569] width 11 height 11
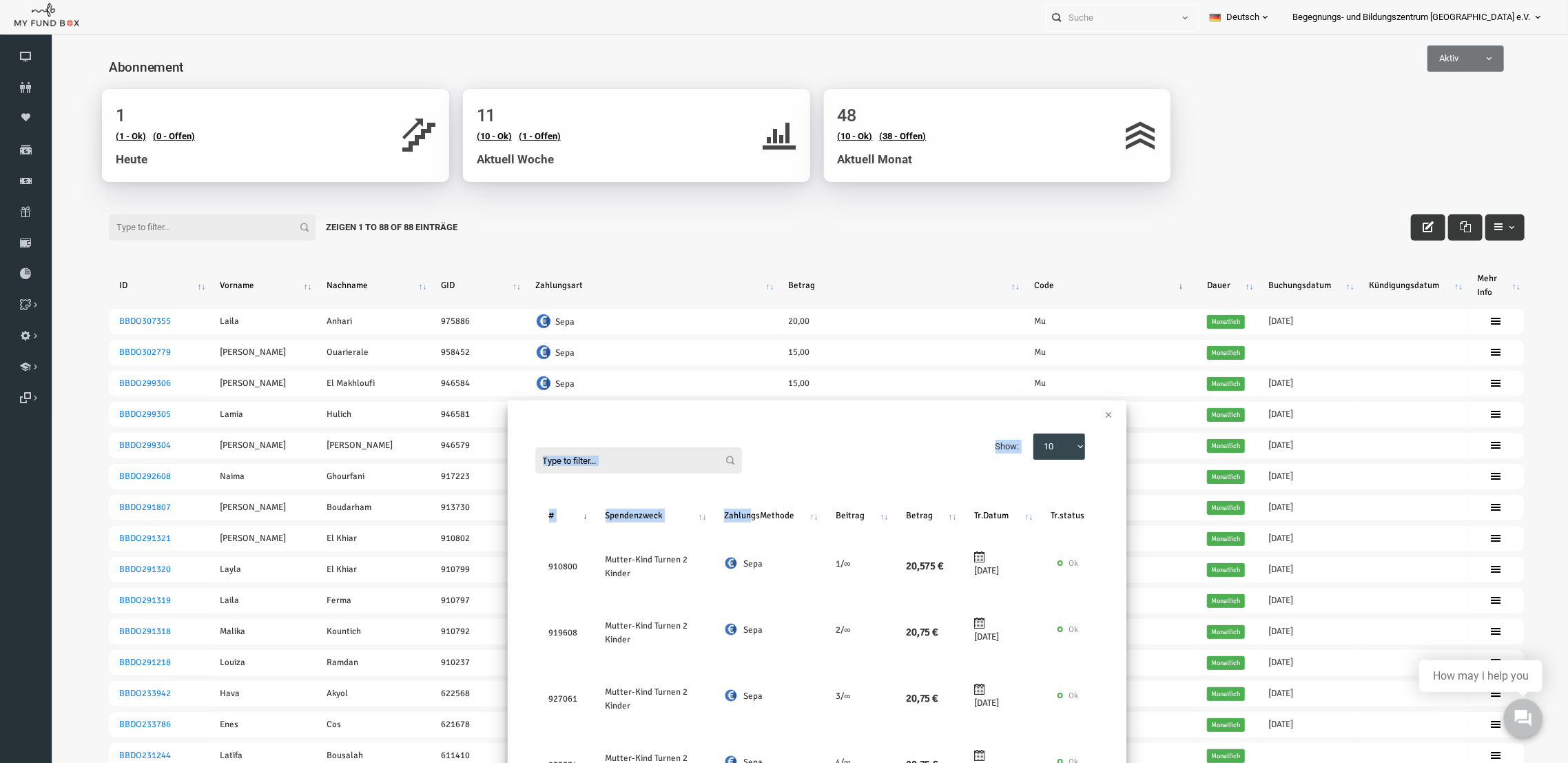
drag, startPoint x: 811, startPoint y: 457, endPoint x: 705, endPoint y: 513, distance: 119.9
click at [105, 573] on div "× Filter: Show: 10 25 50 100 10 # Spendenzweck ZahlungsMethode Beitrag Betrag T…" at bounding box center [794, 590] width 1487 height 425
click at [1075, 413] on button "×" at bounding box center [1078, 413] width 7 height 14
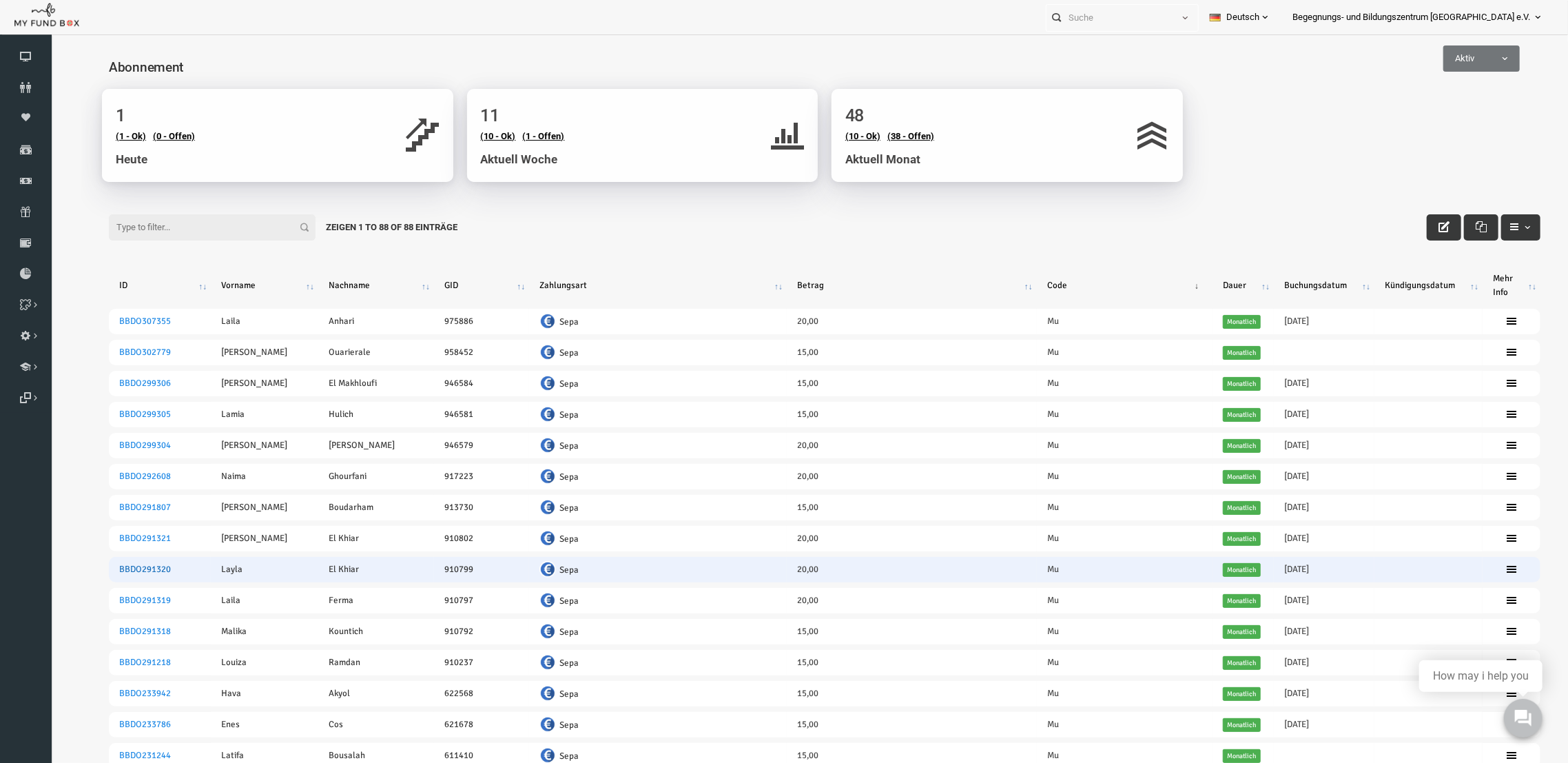
click at [121, 571] on link "BBDO291320" at bounding box center [114, 569] width 52 height 11
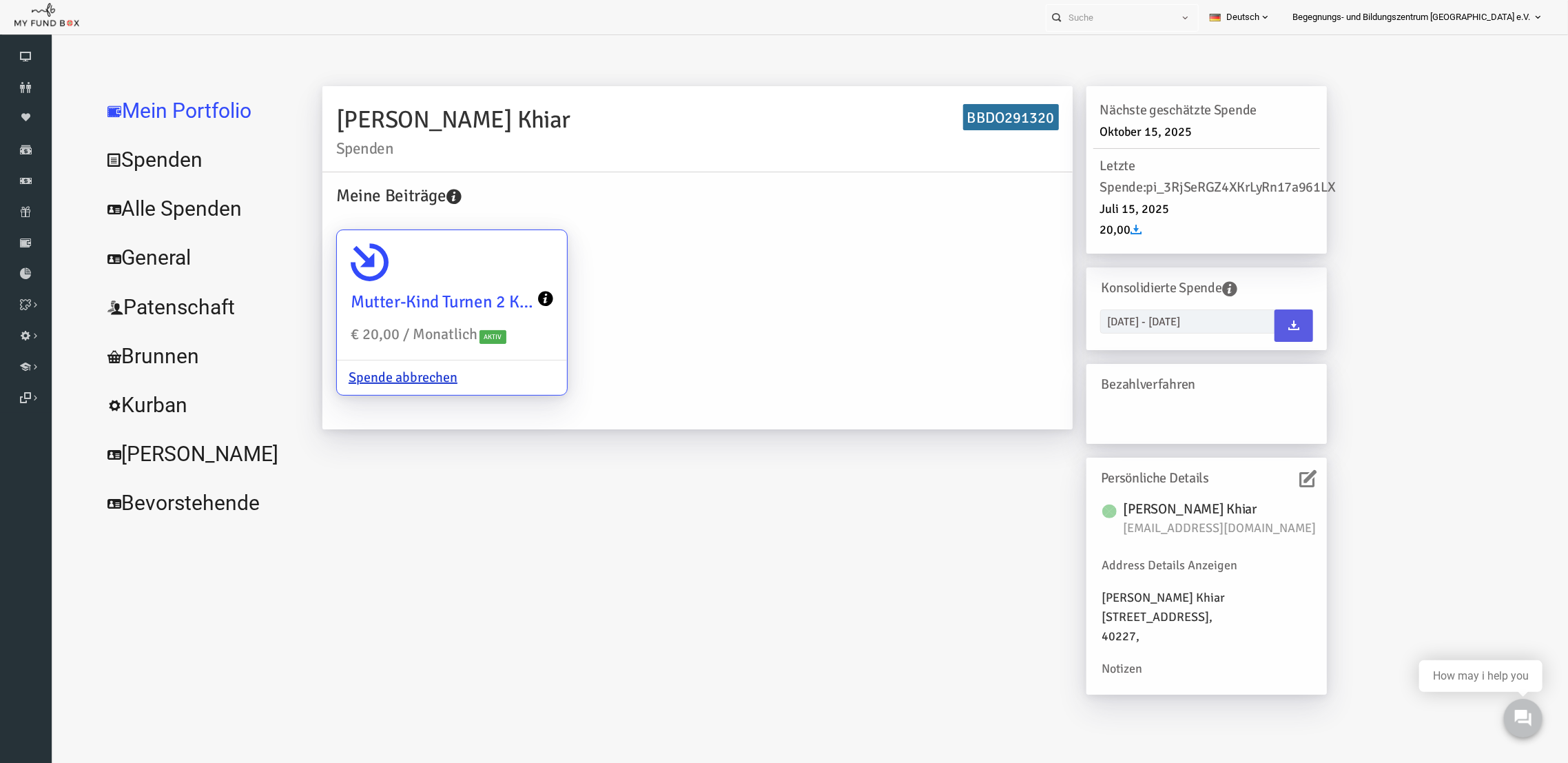
click at [352, 268] on icon at bounding box center [338, 262] width 38 height 38
click at [505, 264] on input "Mutter-Kind Turnen 2 Kinder € 20,00 / Monatlich Aktiv Spende abbrechen" at bounding box center [519, 250] width 28 height 28
radio input "true"
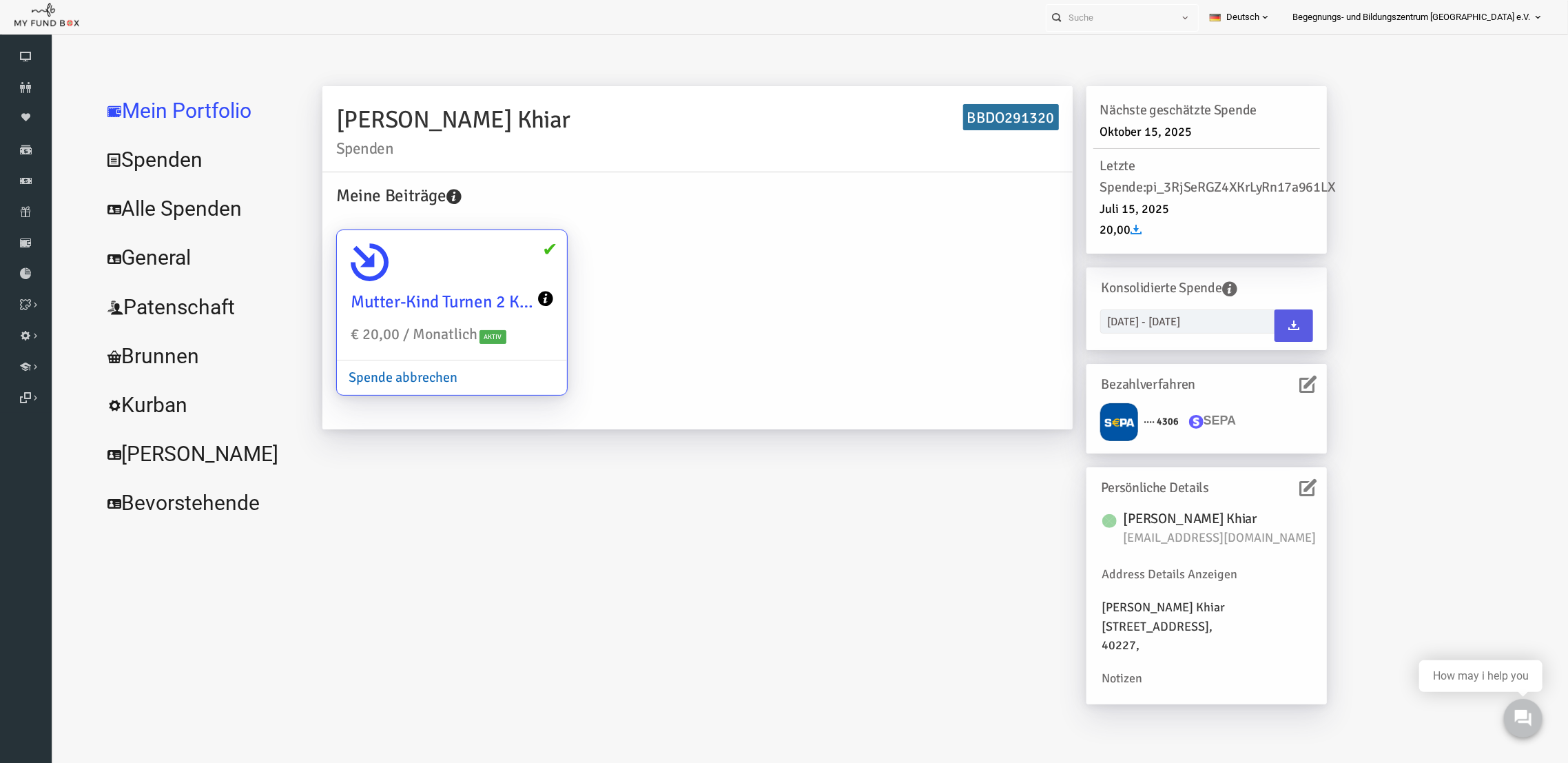
click at [361, 380] on link "Spende abbrechen" at bounding box center [372, 377] width 132 height 34
click at [505, 264] on input "Mutter-Kind Turnen 2 Kinder € 20,00 / Monatlich Aktiv Spende abbrechen" at bounding box center [519, 250] width 28 height 28
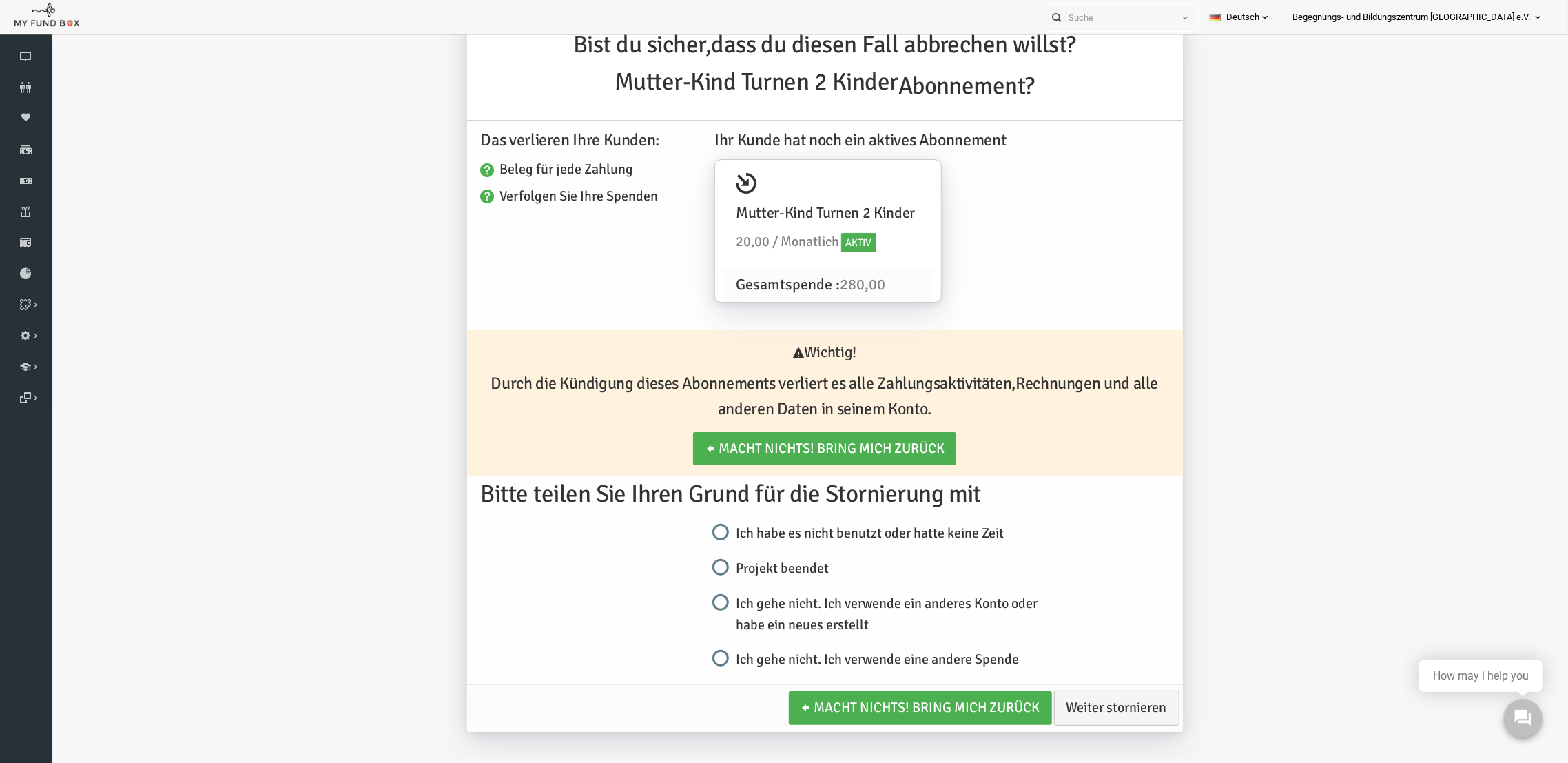
scroll to position [17, 0]
click at [23, 273] on icon at bounding box center [26, 273] width 52 height 11
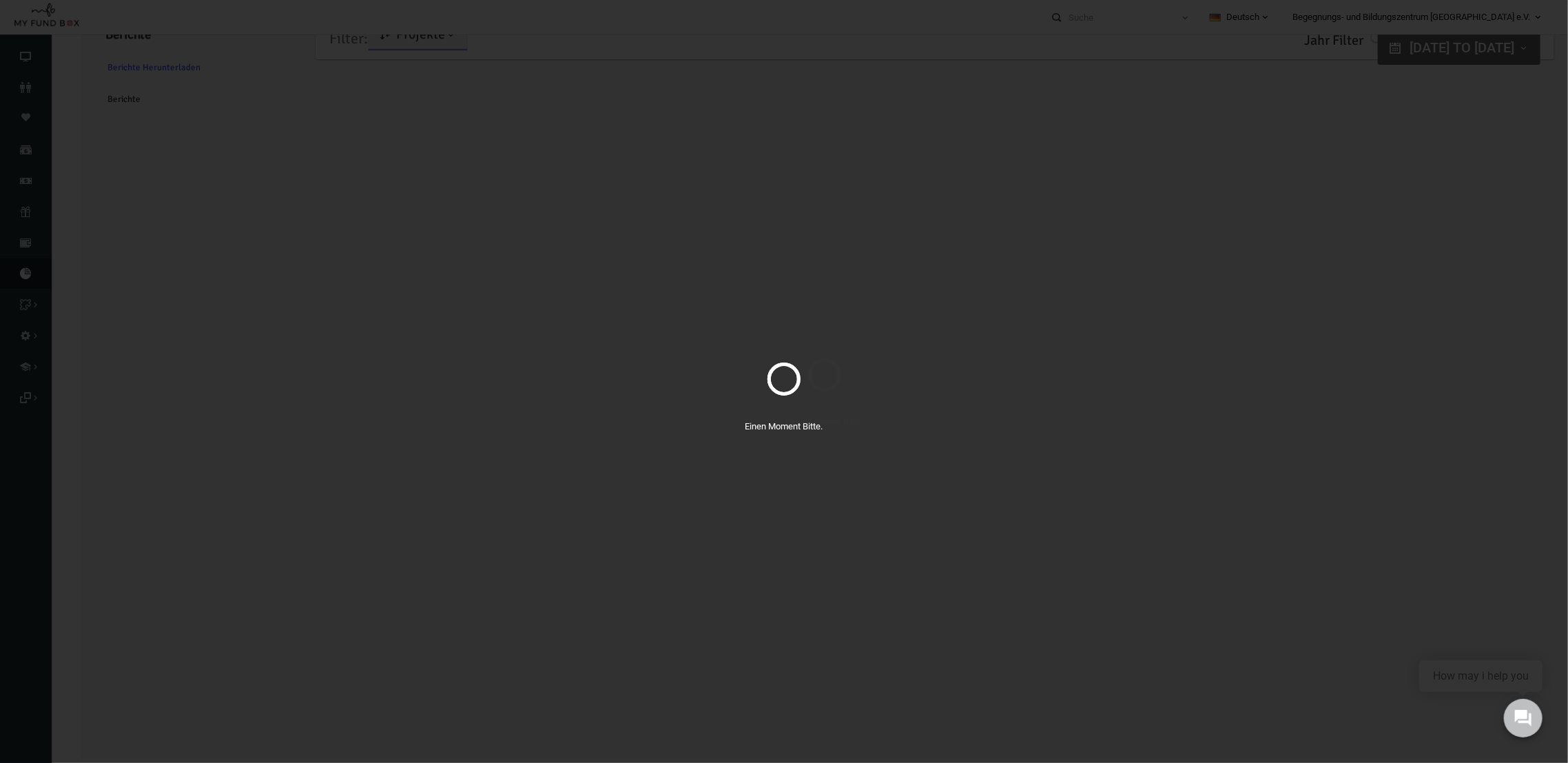
scroll to position [0, 0]
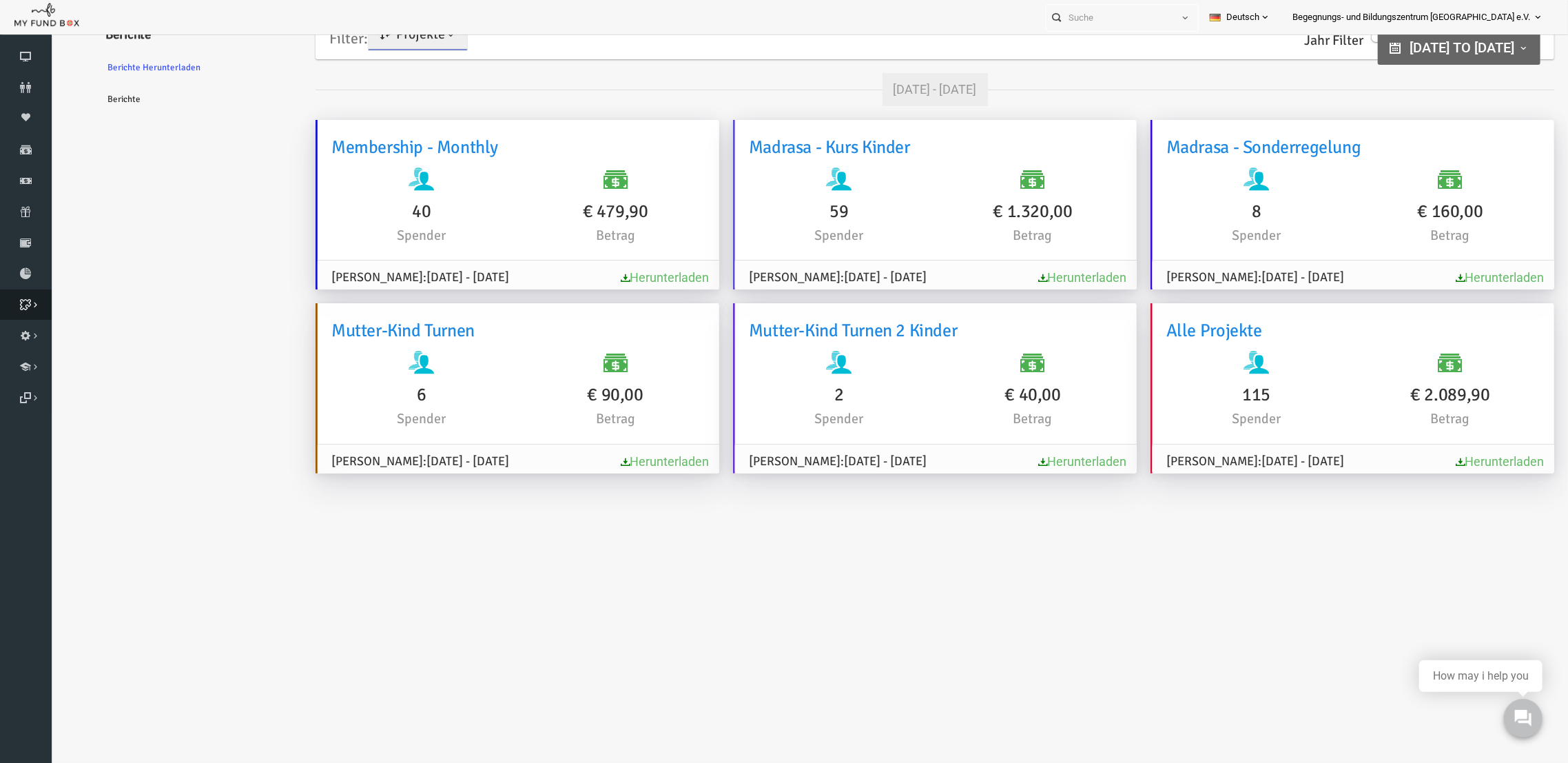
click at [23, 307] on icon at bounding box center [26, 305] width 52 height 11
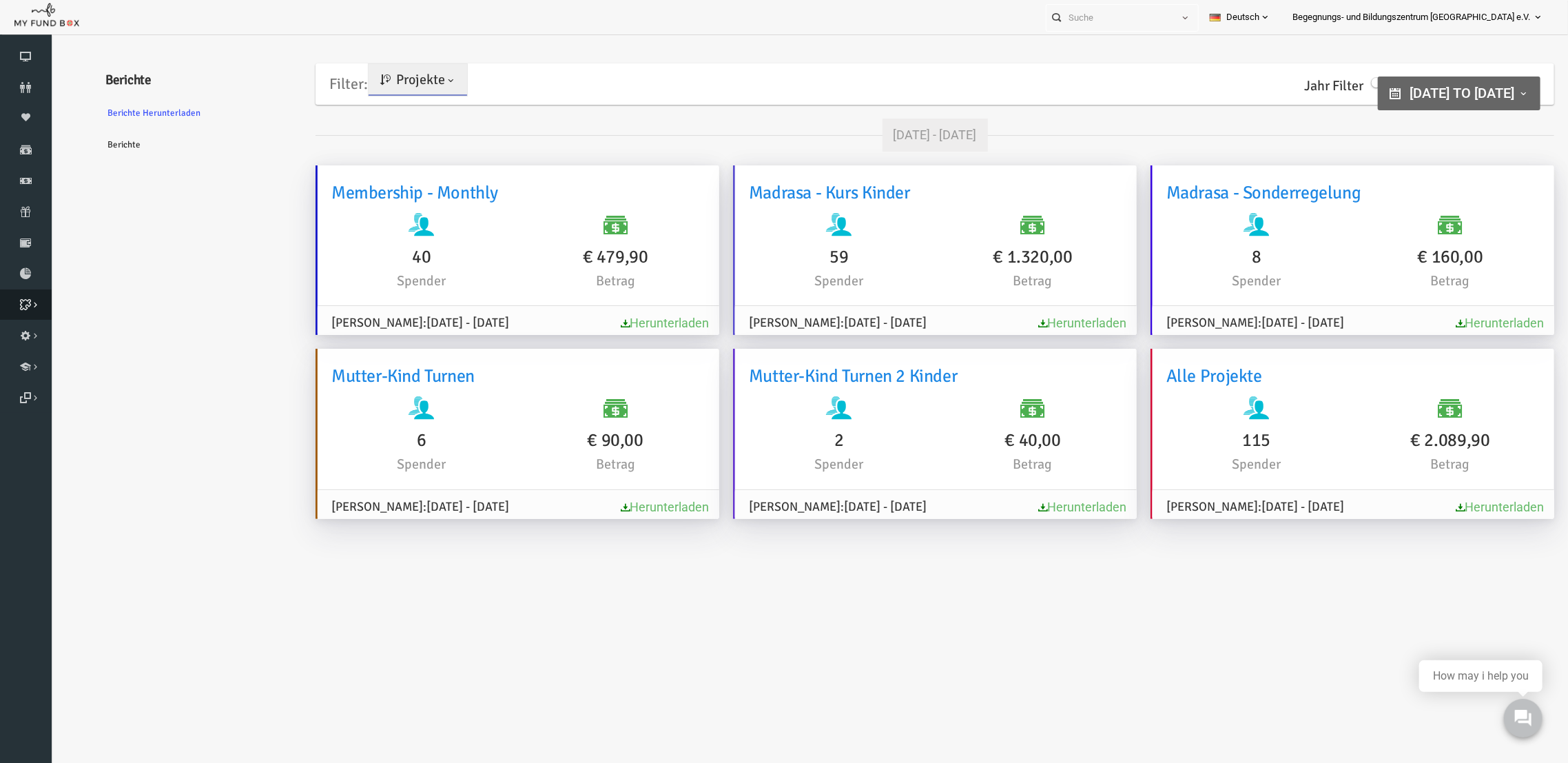
click at [23, 307] on icon at bounding box center [26, 305] width 52 height 11
click at [27, 334] on icon at bounding box center [26, 336] width 52 height 11
click at [26, 335] on icon at bounding box center [26, 336] width 52 height 11
drag, startPoint x: 26, startPoint y: 335, endPoint x: 21, endPoint y: 293, distance: 42.3
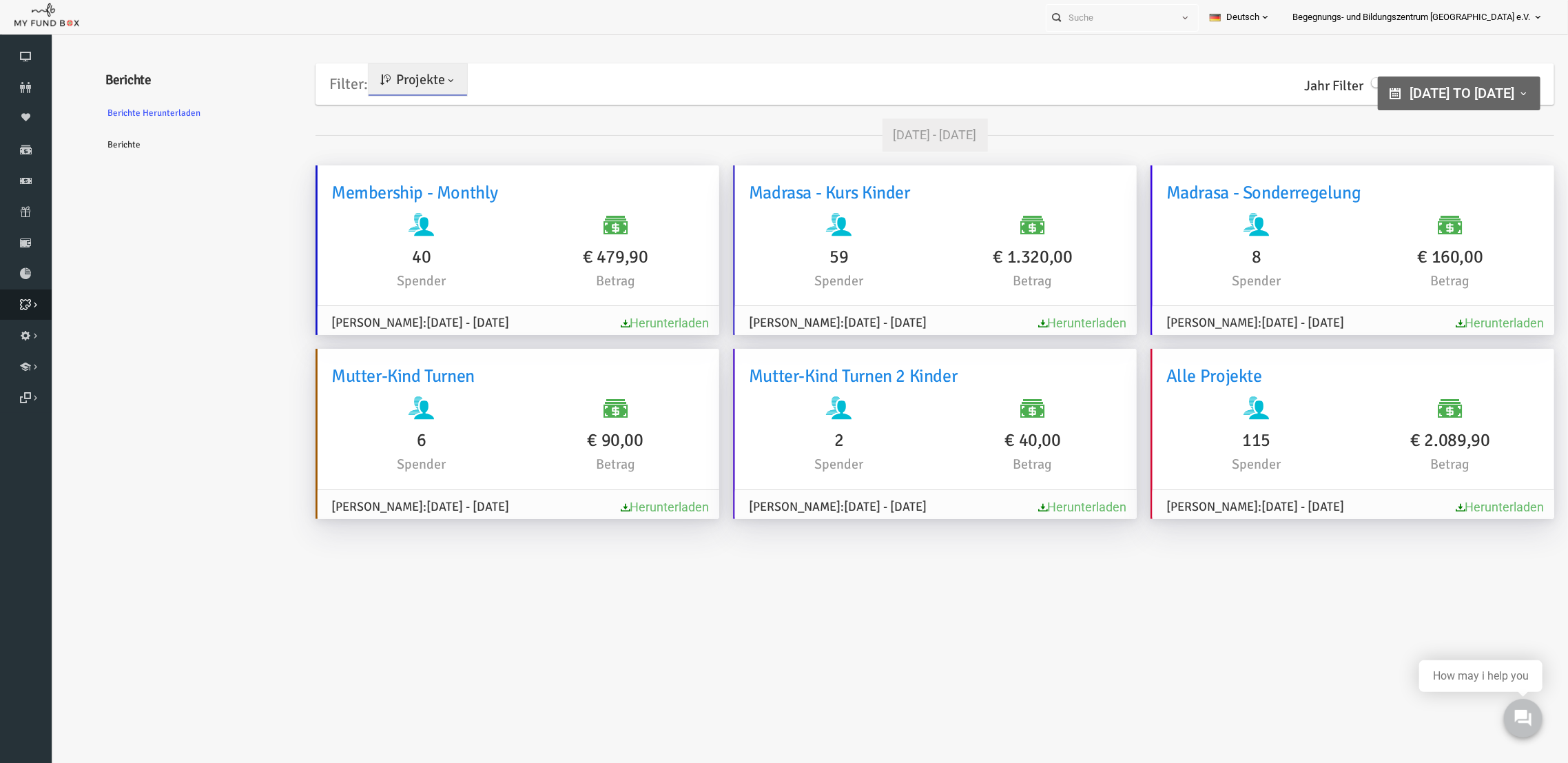
click at [21, 293] on ul "Dashboard Spender Moneypool Spenden Finanz Abonnement Rücklastschrift Berichte …" at bounding box center [26, 228] width 52 height 372
click at [21, 293] on link "Projekt & Spendenbox" at bounding box center [26, 305] width 52 height 31
click at [0, 0] on icon at bounding box center [0, 0] width 0 height 0
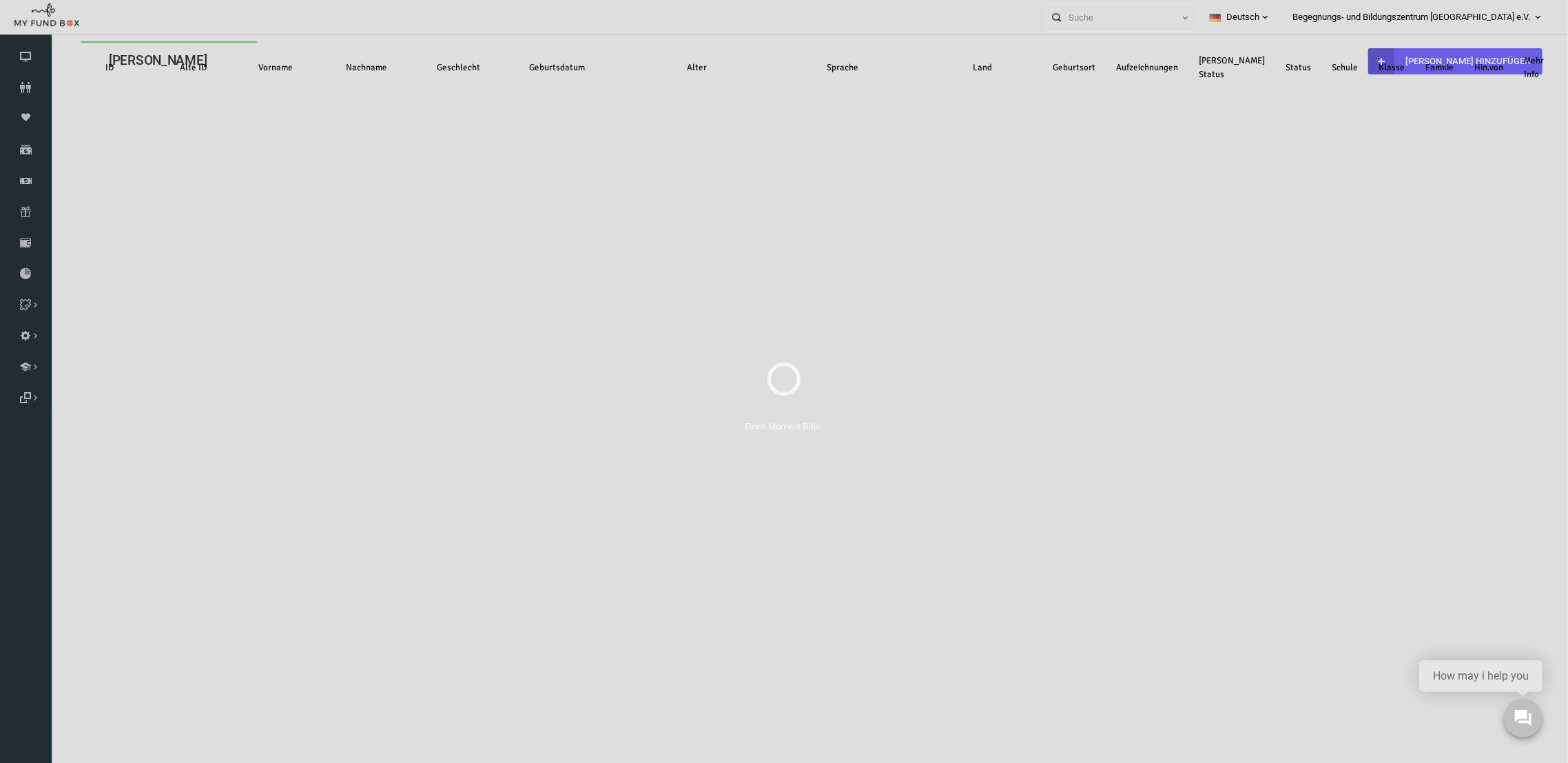
select select "100"
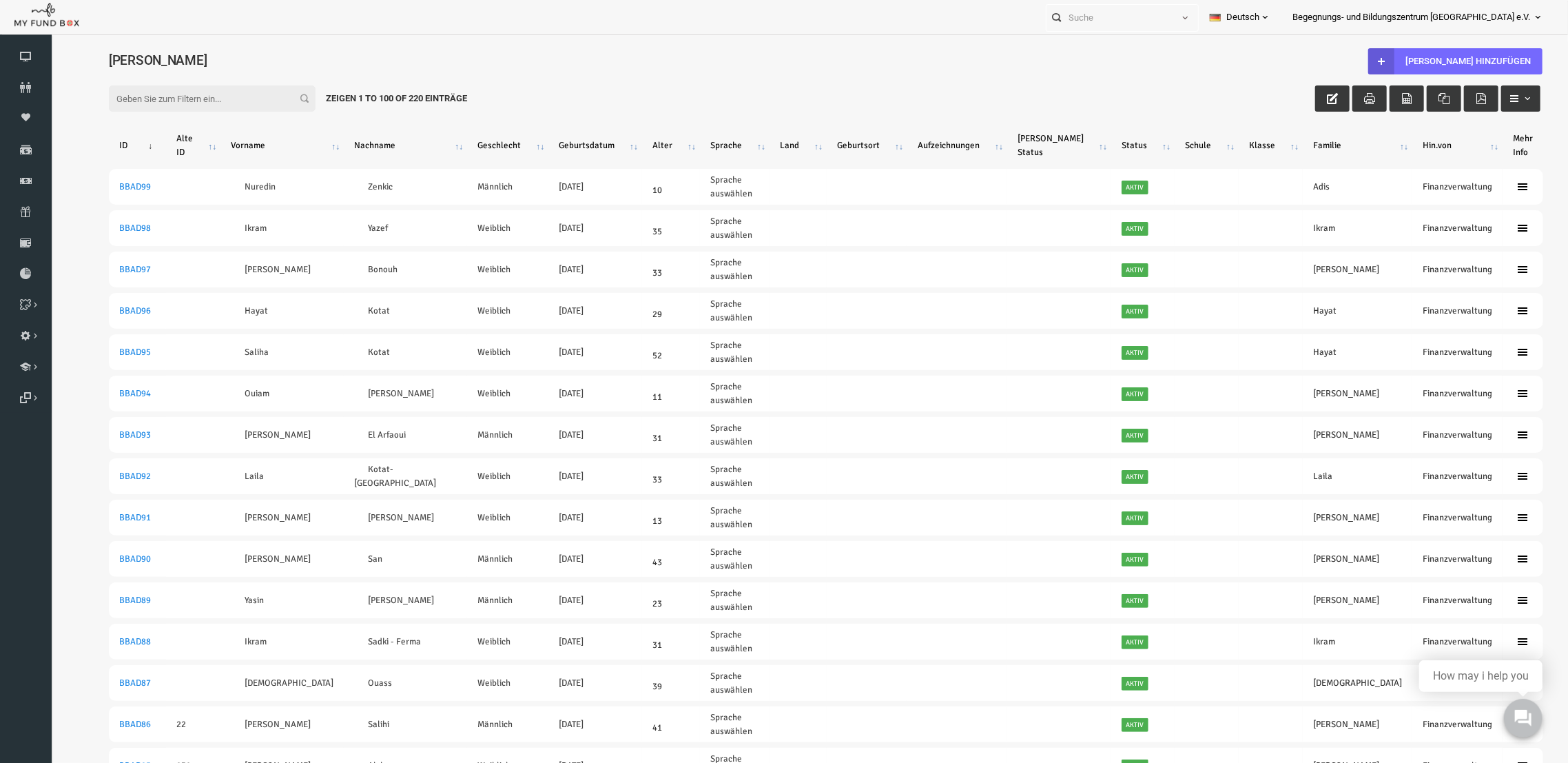
click at [209, 97] on input "Filter:" at bounding box center [181, 98] width 207 height 26
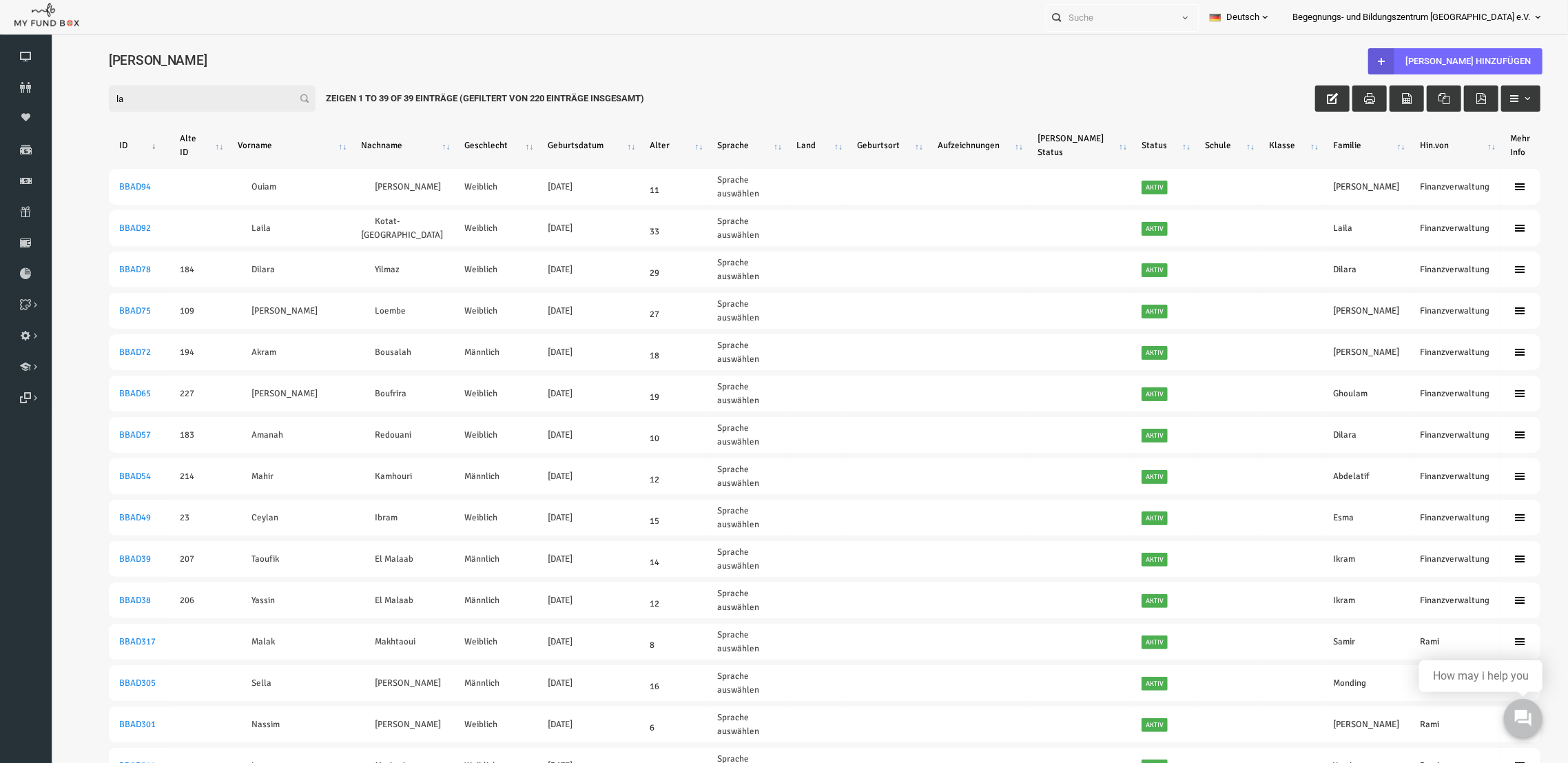
type input "l"
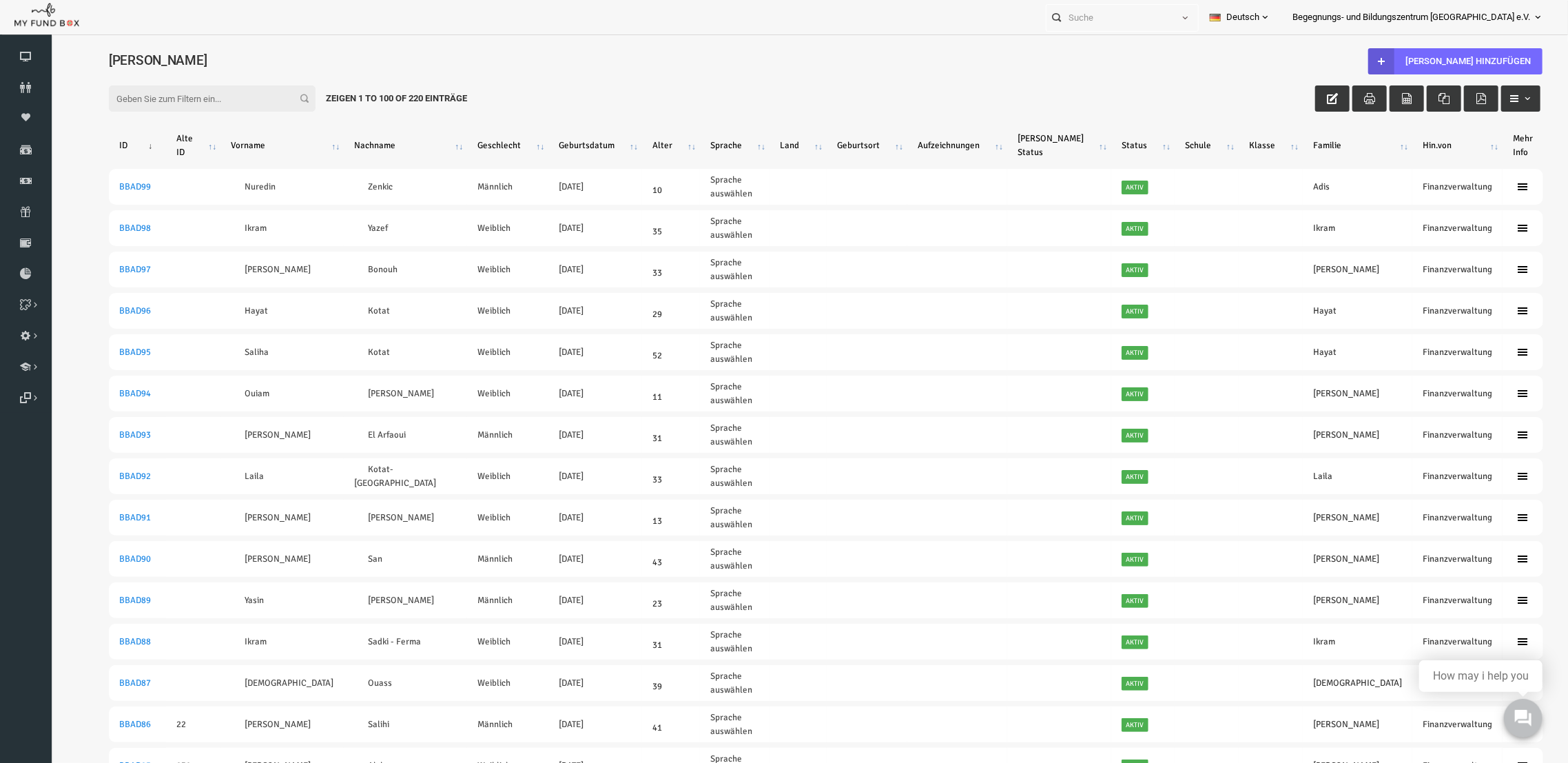
type input "k"
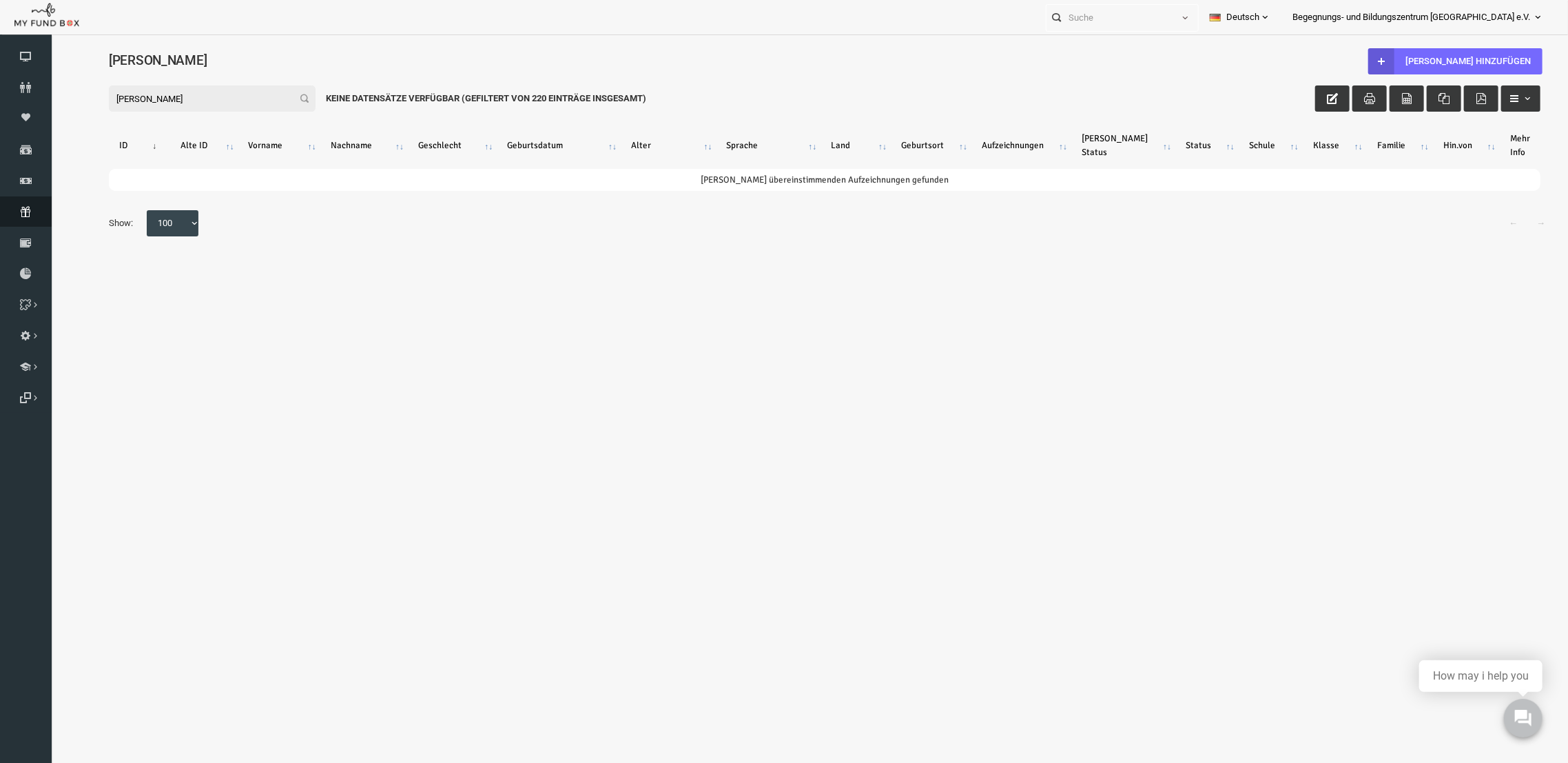
type input "[PERSON_NAME]"
click at [24, 204] on link "Abonnement" at bounding box center [26, 212] width 52 height 31
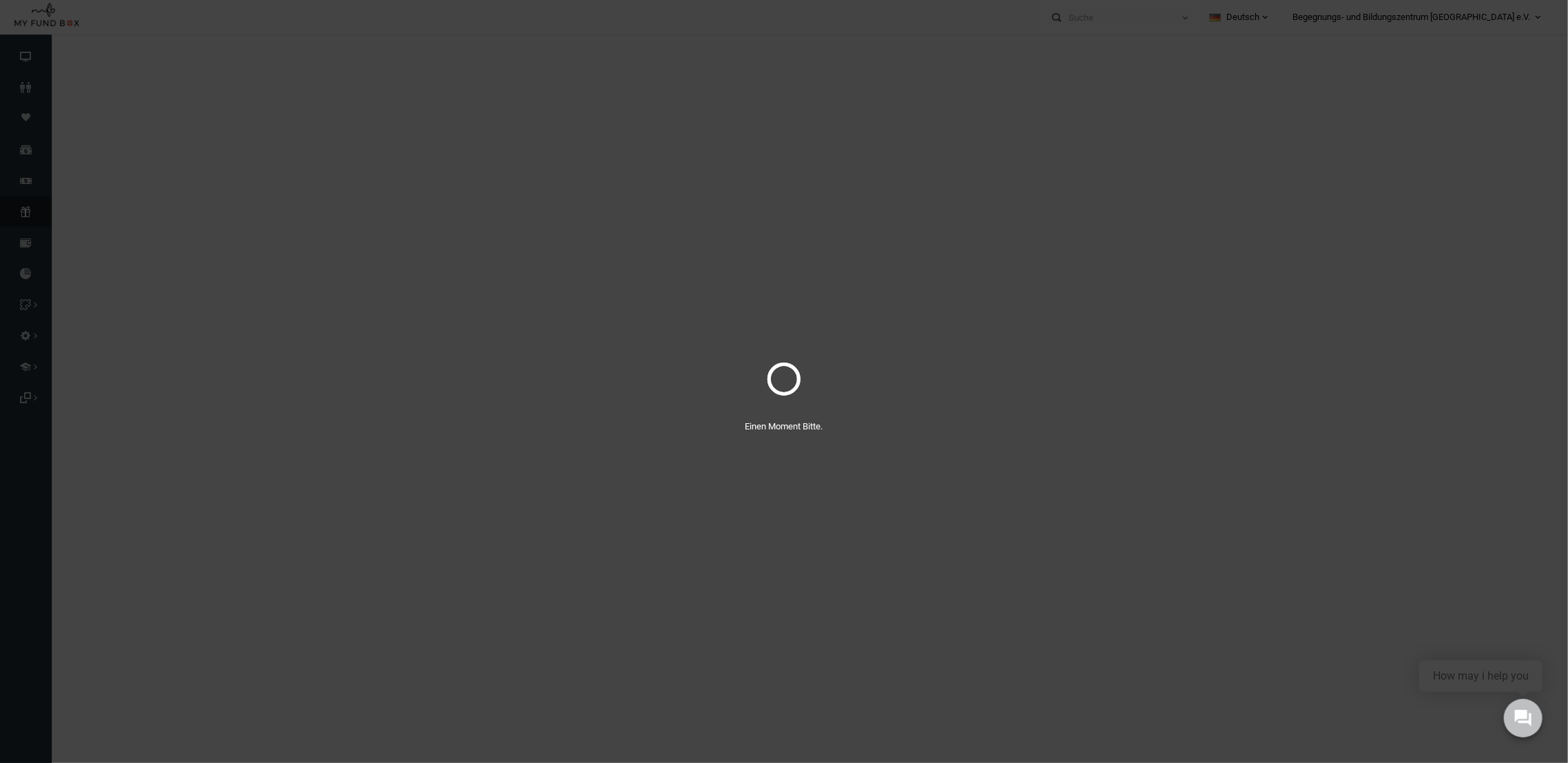
select select "100"
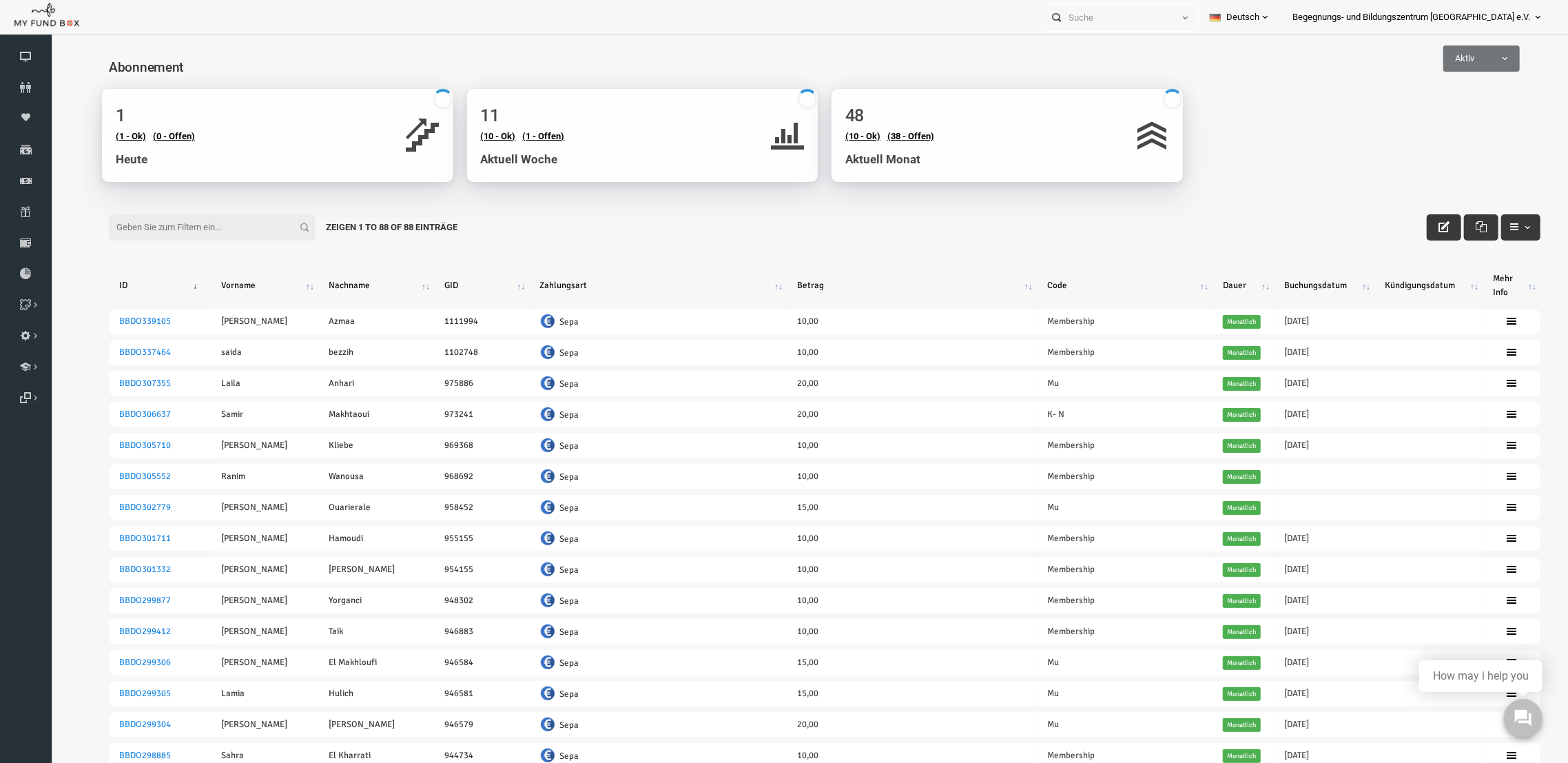
click at [1493, 279] on th "Mehr Info" at bounding box center [1480, 284] width 58 height 36
click at [1158, 289] on th "Code" at bounding box center [1094, 284] width 175 height 36
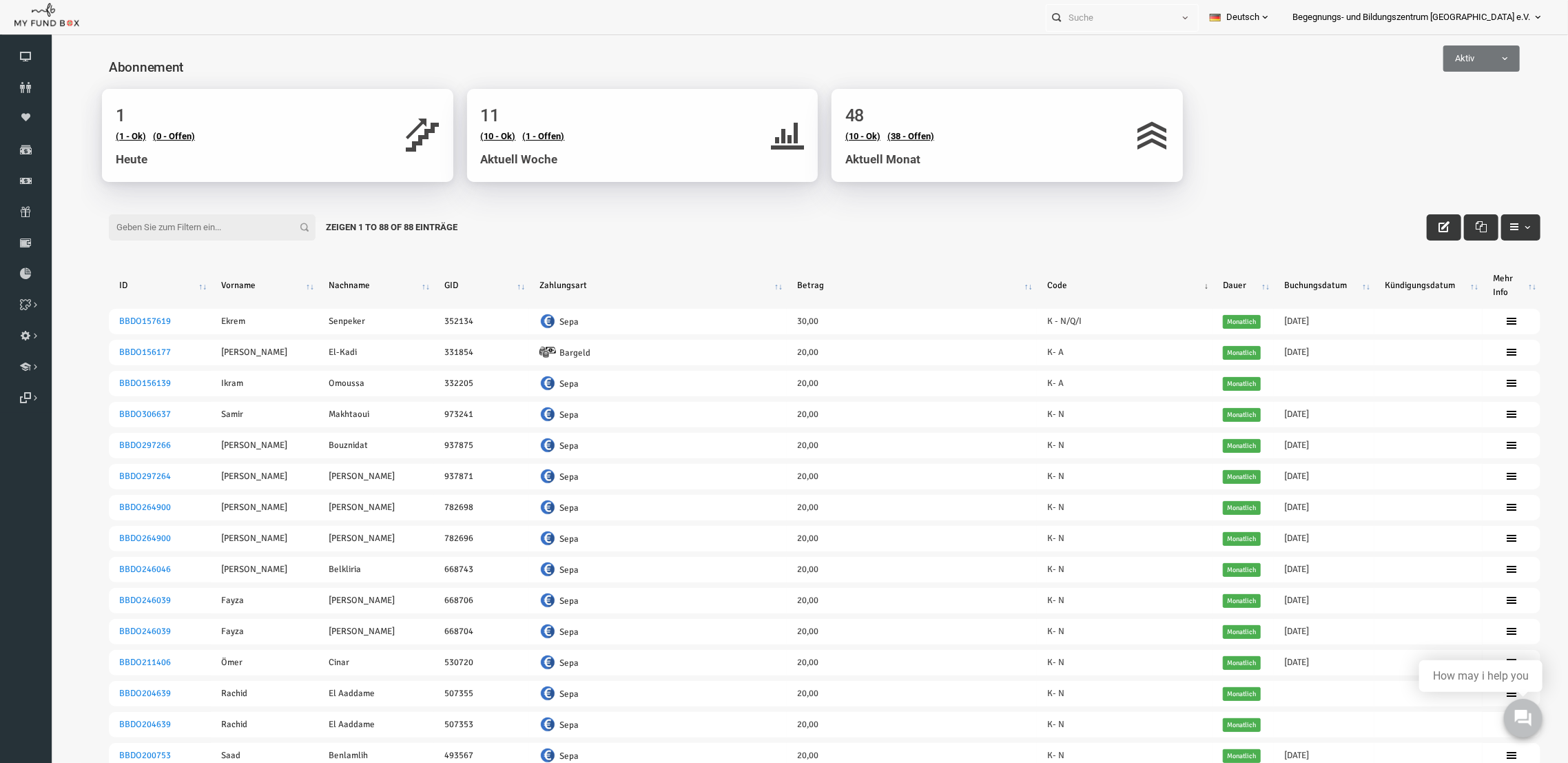
click at [1163, 286] on th "Code" at bounding box center [1094, 284] width 175 height 36
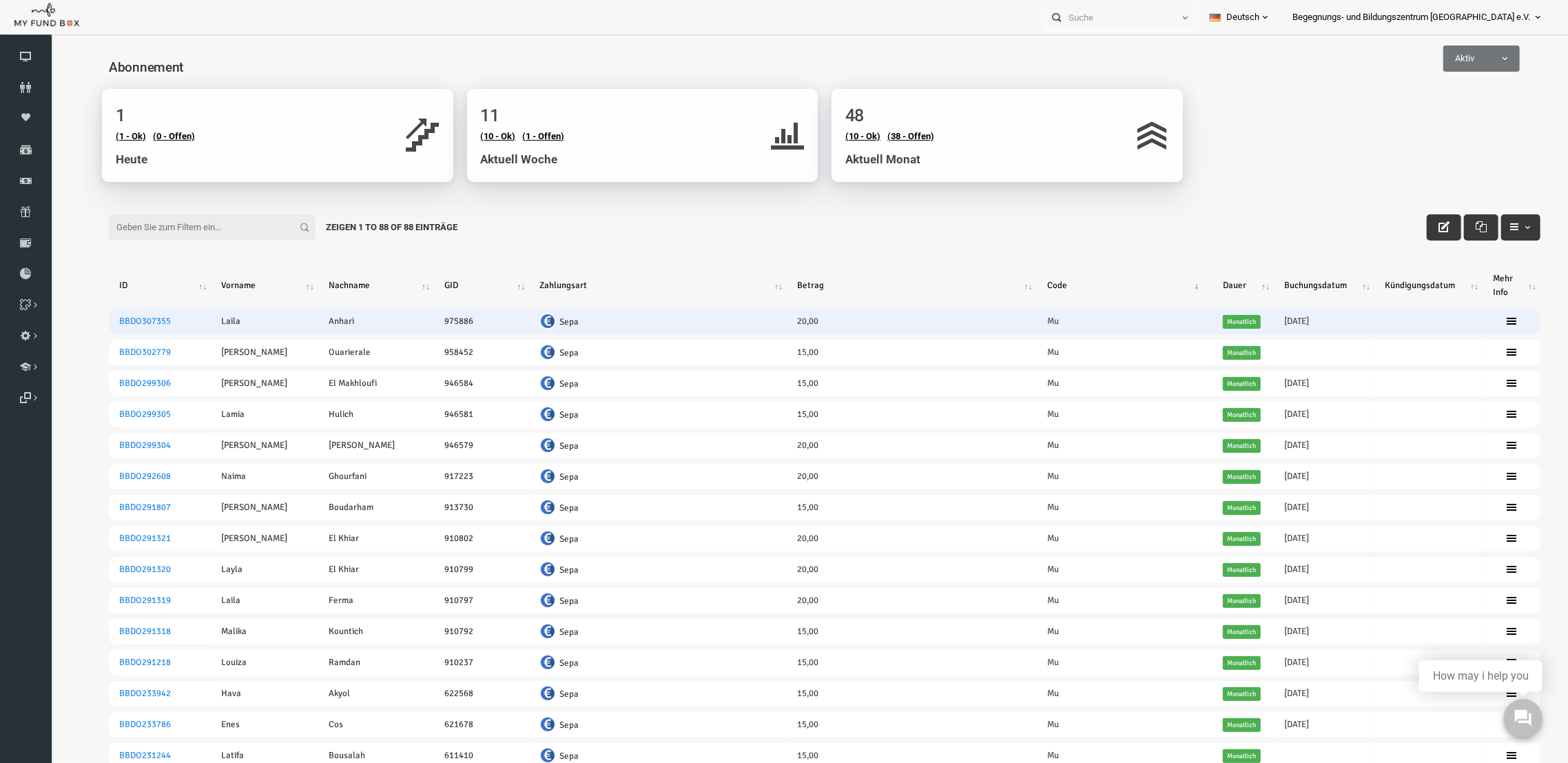
click at [1212, 325] on span "Monatlich" at bounding box center [1211, 321] width 38 height 14
click at [1267, 318] on td "20251101-- [DATE]" at bounding box center [1293, 320] width 101 height 26
click at [1475, 319] on icon at bounding box center [1481, 320] width 11 height 11
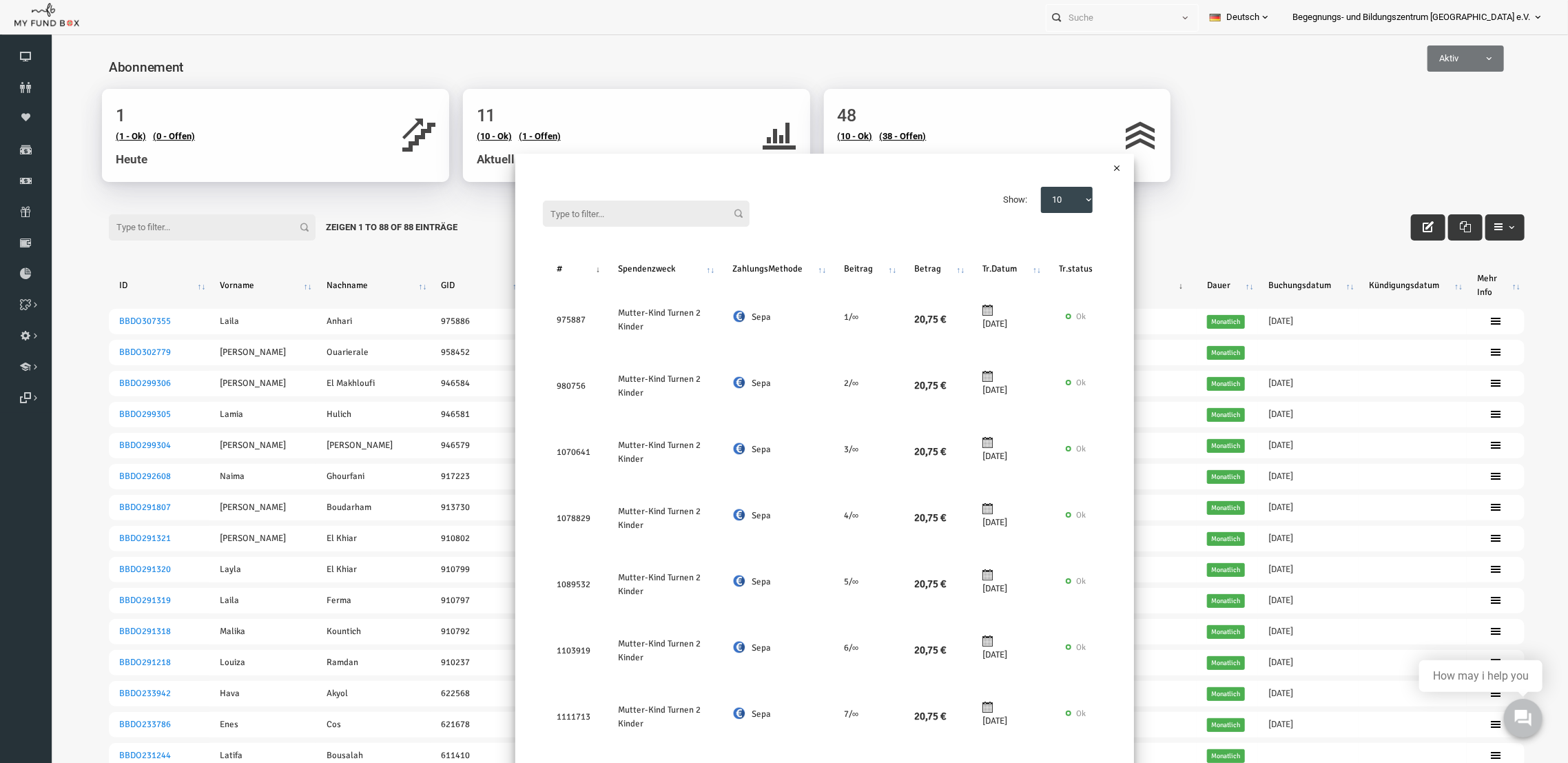
click at [1083, 160] on button "×" at bounding box center [1086, 167] width 7 height 14
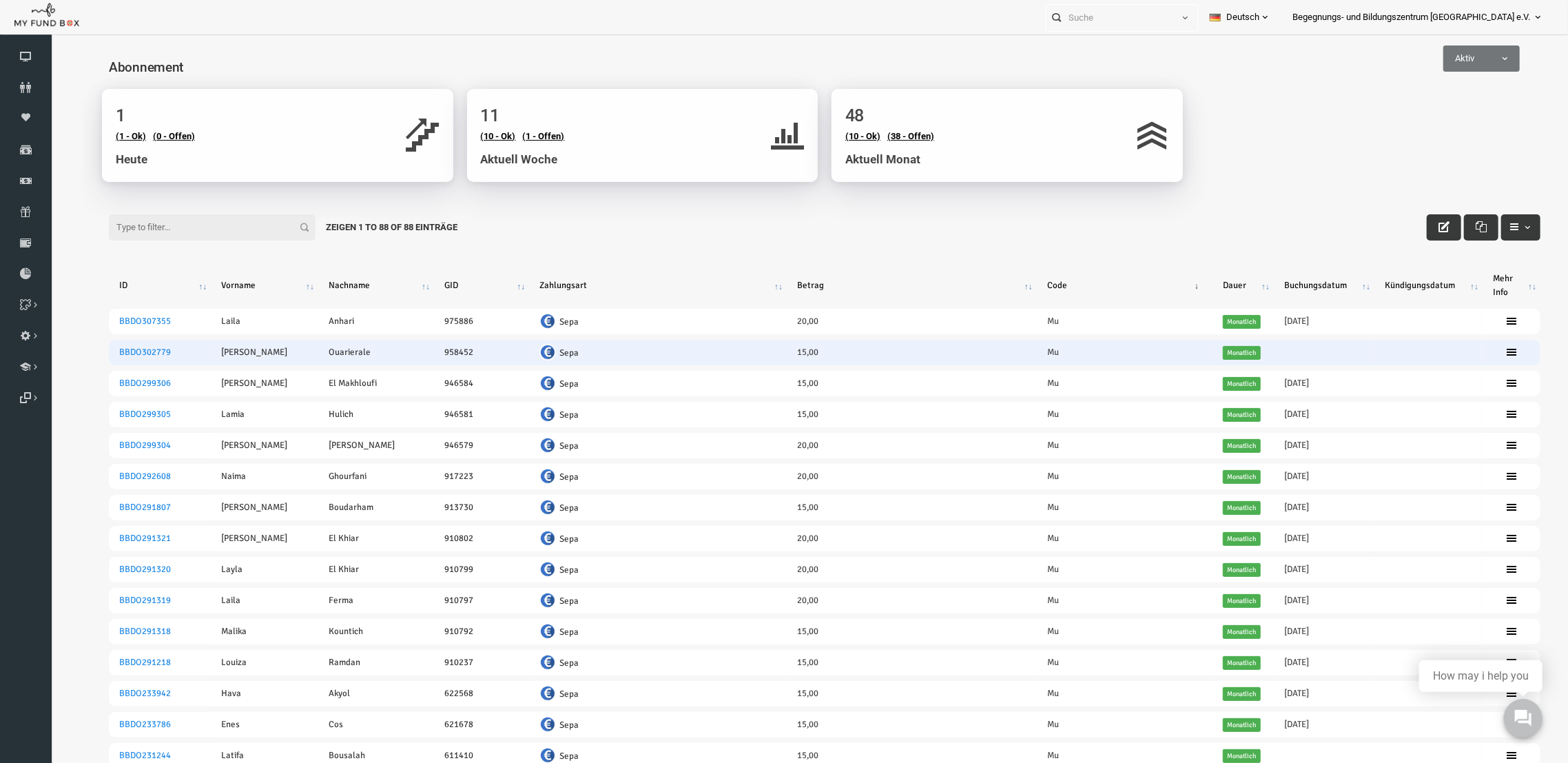
click at [1461, 352] on td at bounding box center [1480, 352] width 58 height 26
click at [1204, 356] on span "Monatlich" at bounding box center [1211, 352] width 38 height 14
click at [1243, 348] on td at bounding box center [1293, 352] width 101 height 26
drag, startPoint x: 1243, startPoint y: 348, endPoint x: 1205, endPoint y: 352, distance: 38.2
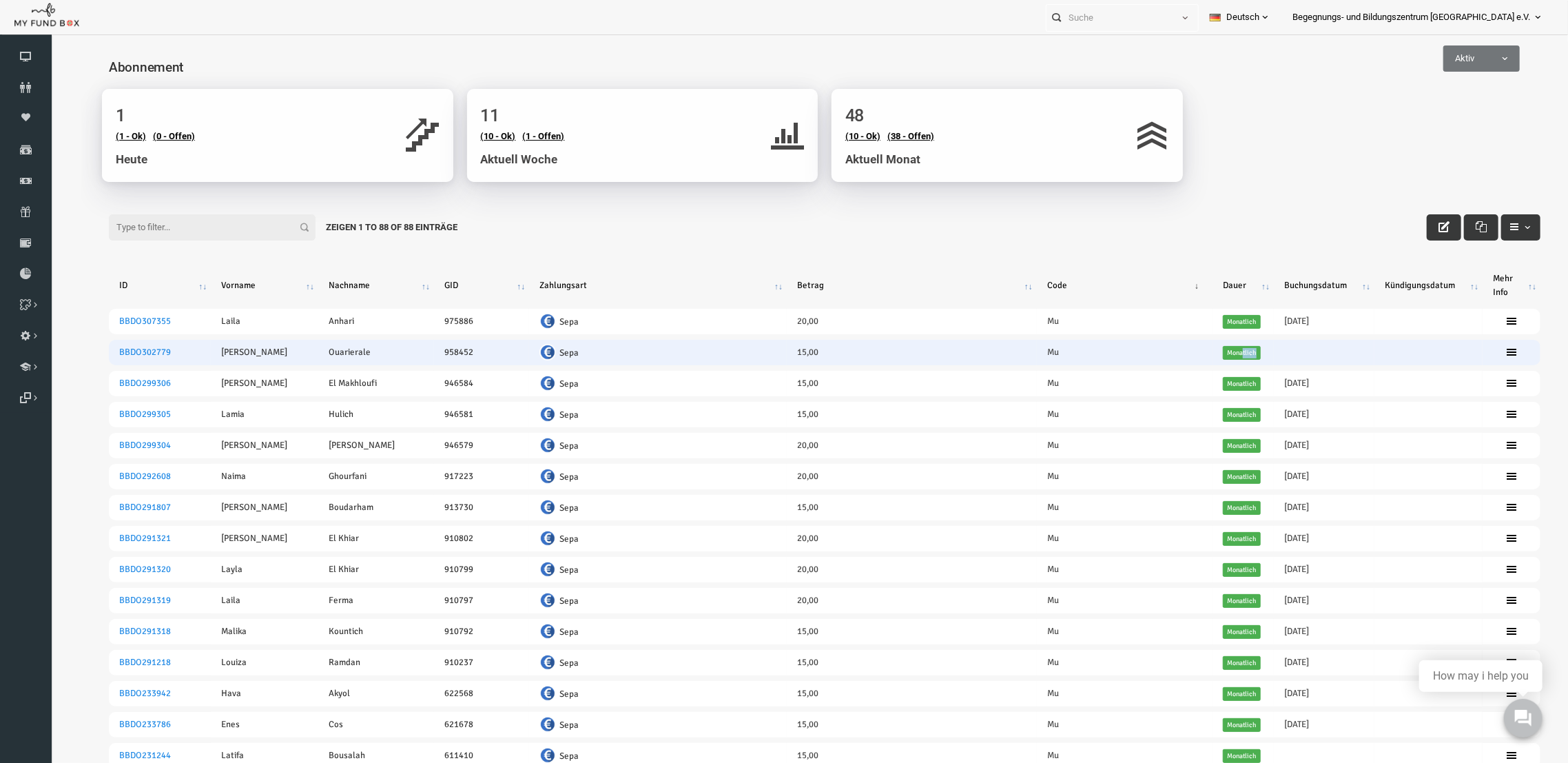
click at [1205, 352] on tr "BBDO302779 [PERSON_NAME] 958452 Sepa 15,00 Mu Monatlich" at bounding box center [793, 352] width 1432 height 26
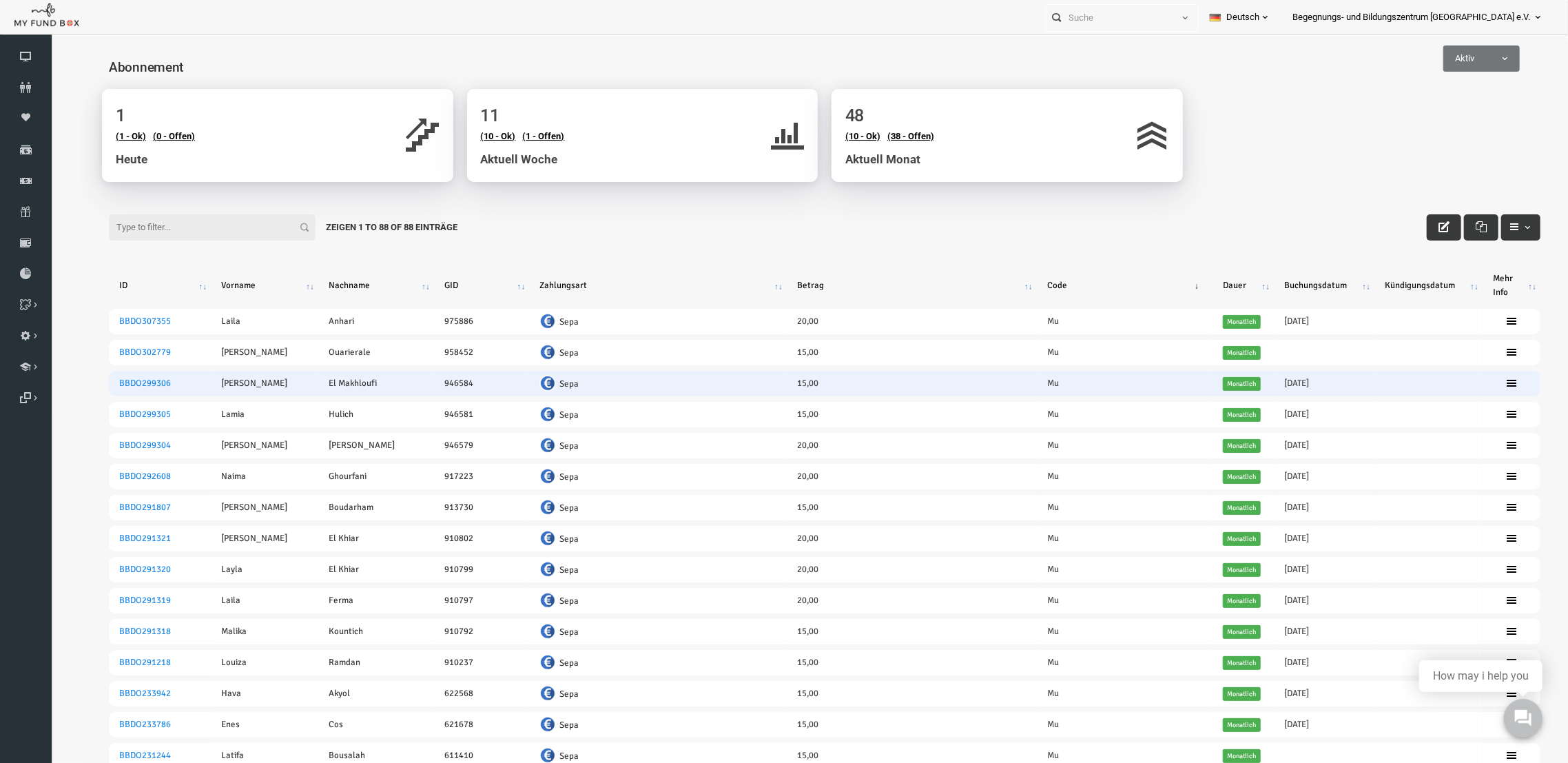
click at [1268, 378] on td "20251015-- [DATE]" at bounding box center [1293, 383] width 101 height 26
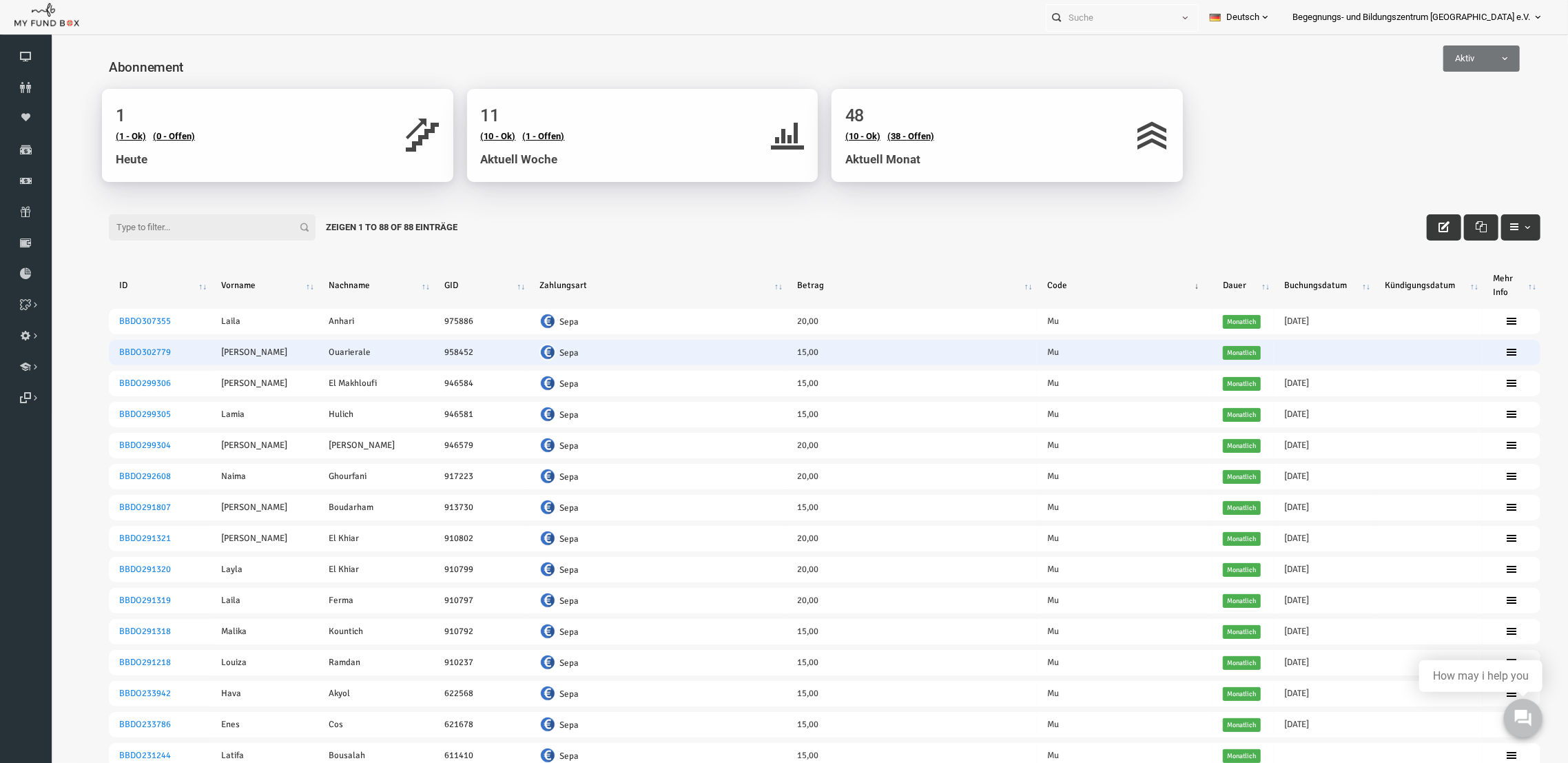
click at [1194, 358] on span "Monatlich" at bounding box center [1211, 352] width 38 height 14
click at [131, 352] on link "BBDO302779" at bounding box center [114, 352] width 52 height 11
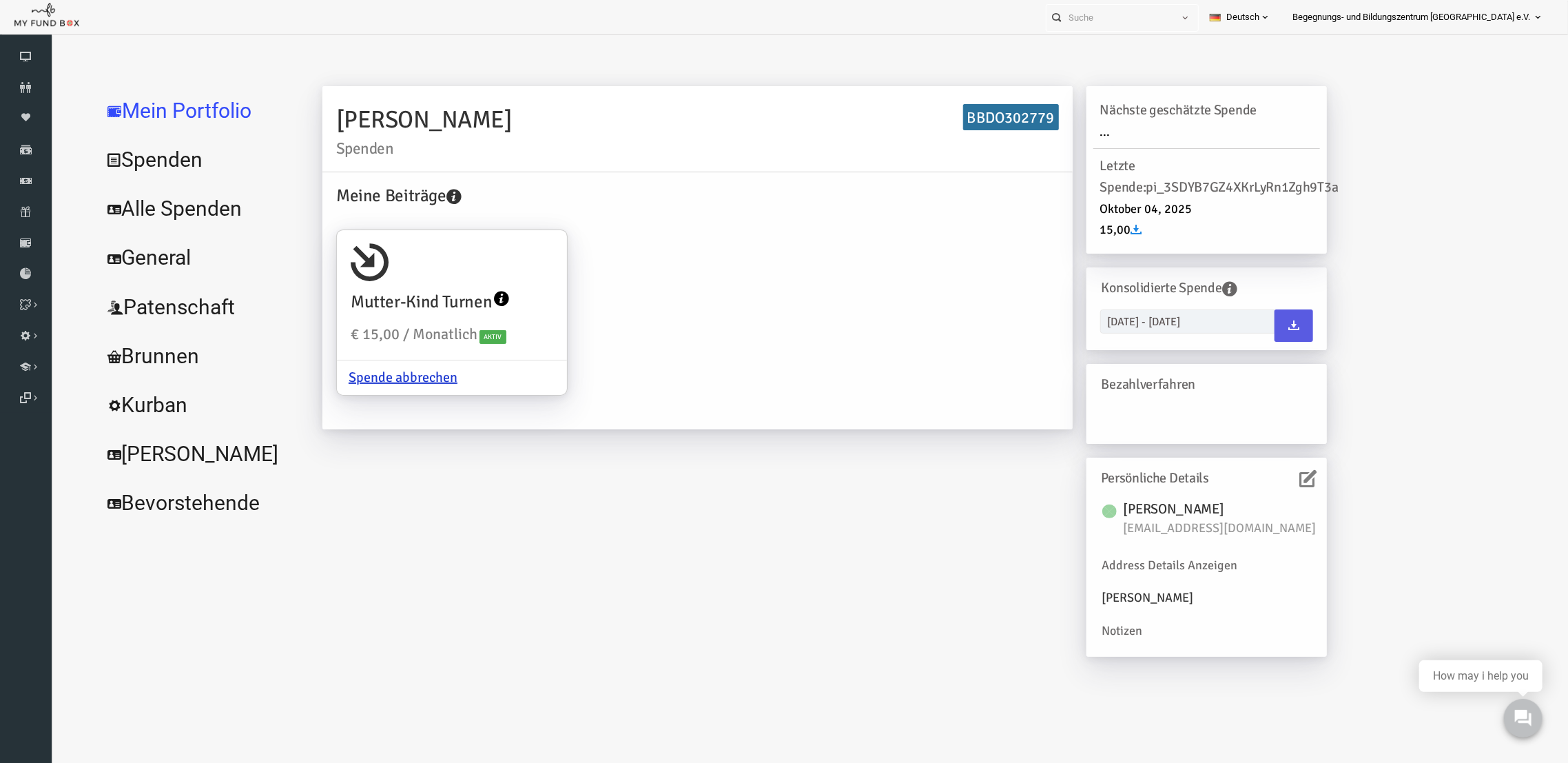
click at [154, 194] on link "Alle Spenden" at bounding box center [167, 208] width 207 height 50
